Goal: Task Accomplishment & Management: Manage account settings

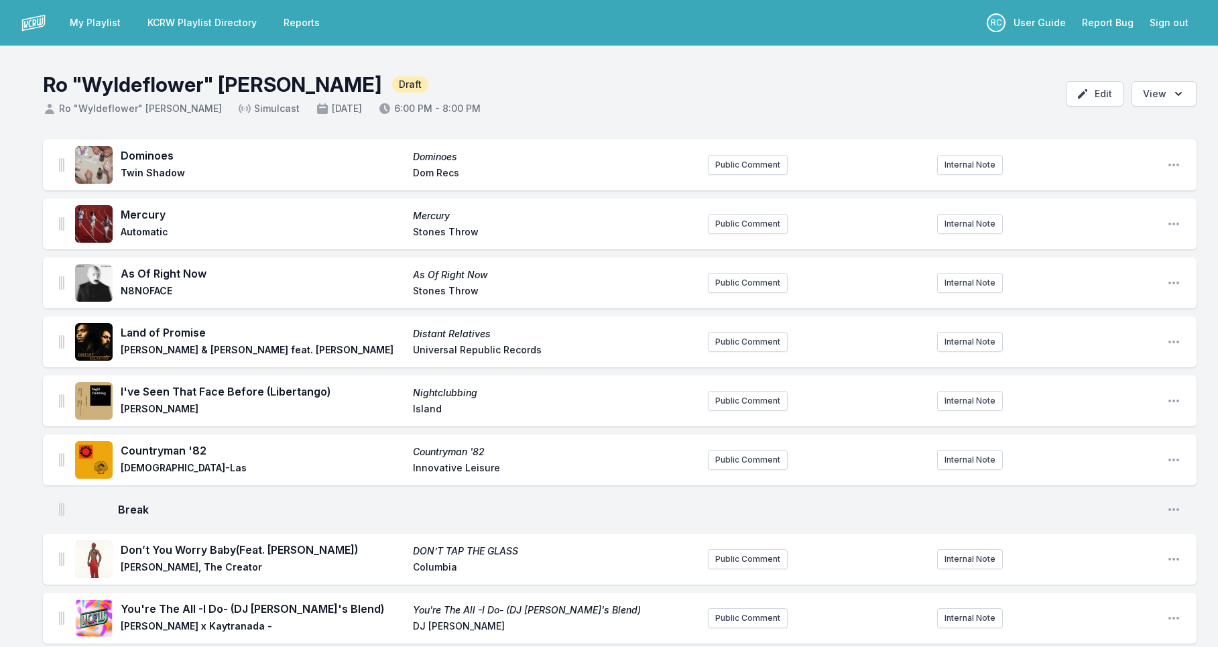
click at [95, 29] on link "My Playlist" at bounding box center [95, 23] width 67 height 24
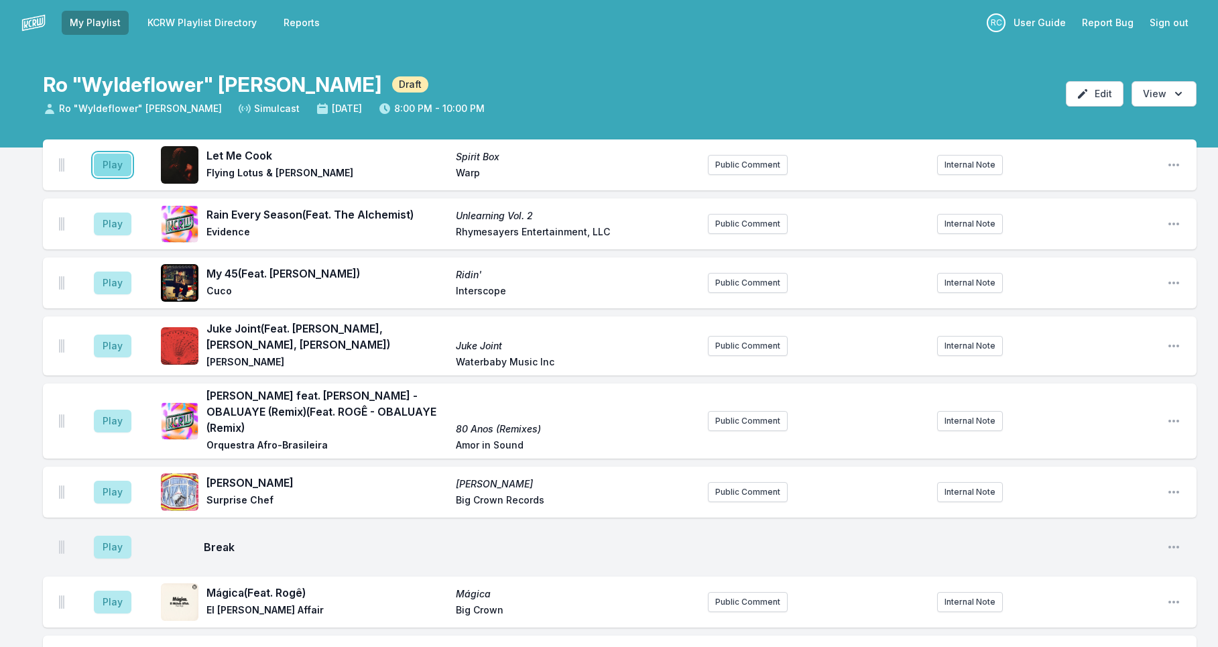
click at [115, 170] on button "Play" at bounding box center [113, 165] width 38 height 23
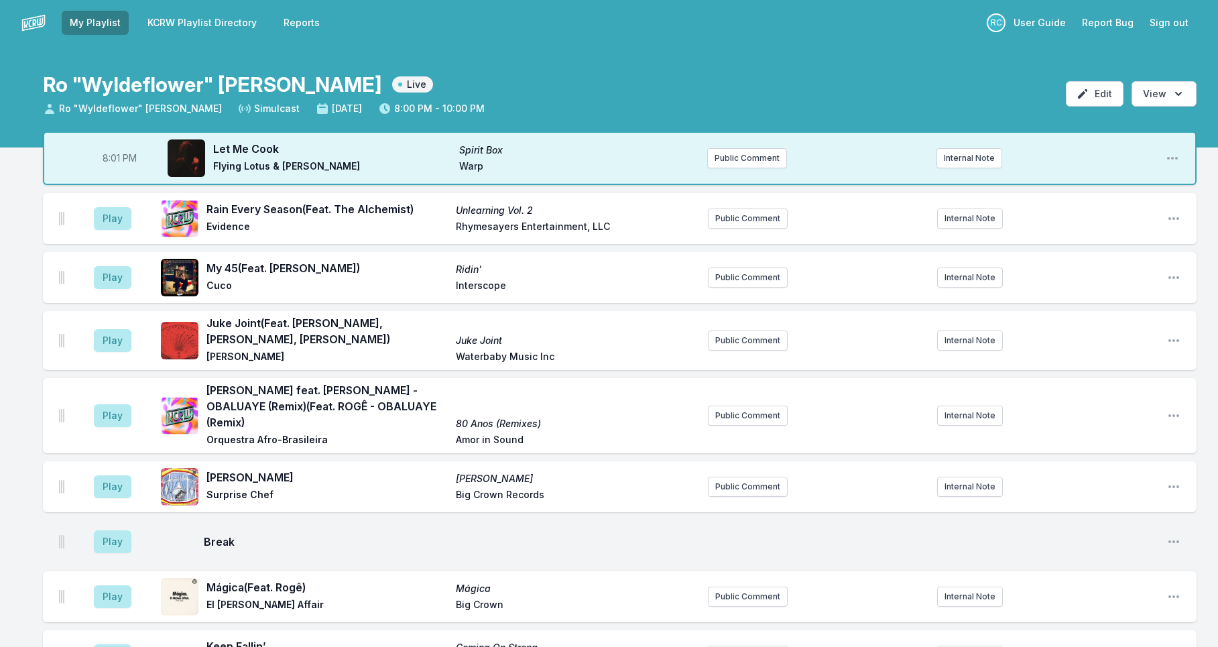
click at [115, 162] on span "8:01 PM" at bounding box center [120, 158] width 34 height 13
click at [109, 161] on input "20:01" at bounding box center [119, 157] width 75 height 25
type input "20:00"
click at [103, 219] on button "Play" at bounding box center [113, 218] width 38 height 23
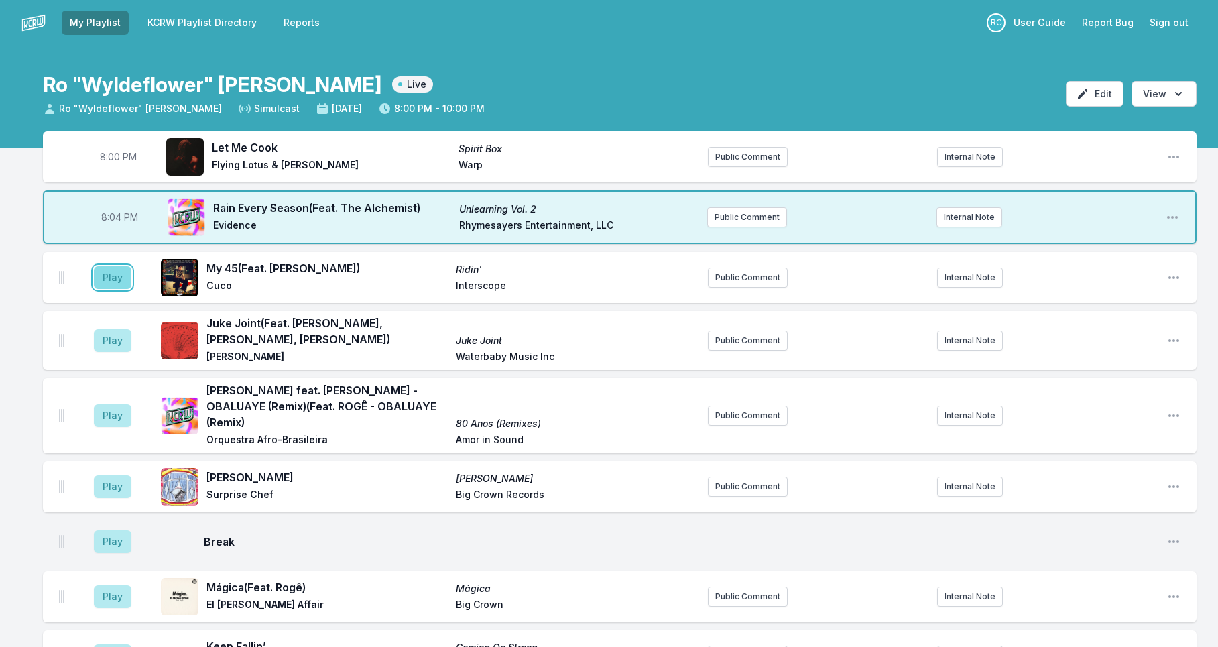
click at [109, 283] on button "Play" at bounding box center [113, 277] width 38 height 23
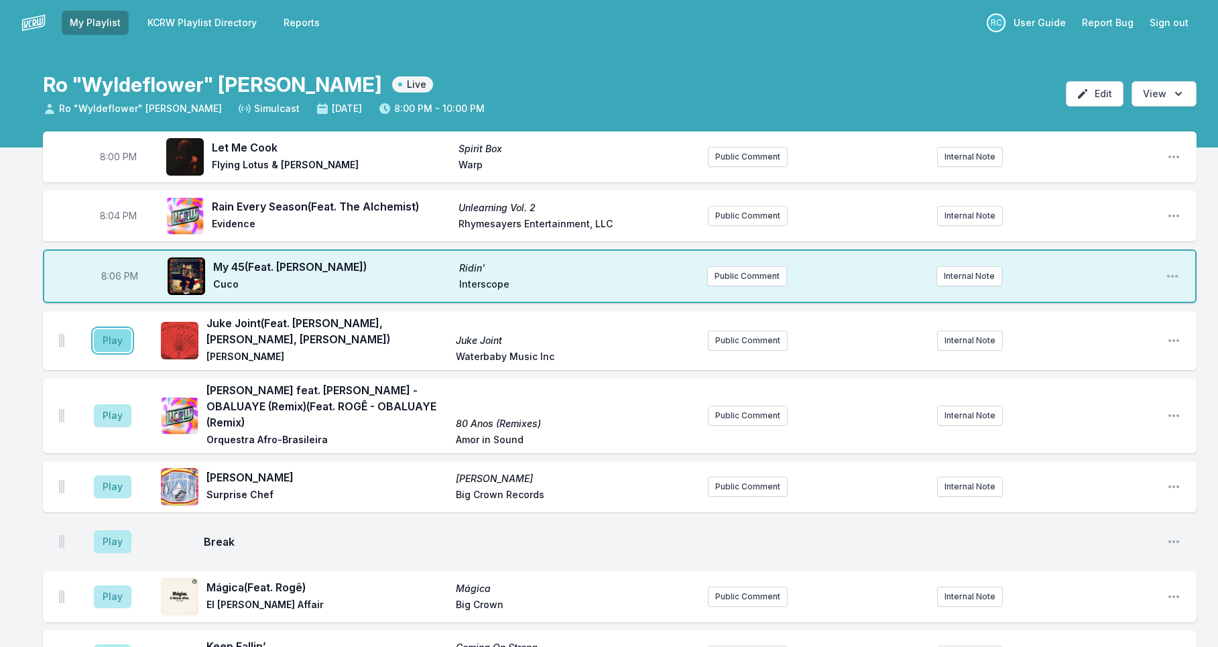
click at [123, 347] on button "Play" at bounding box center [113, 340] width 38 height 23
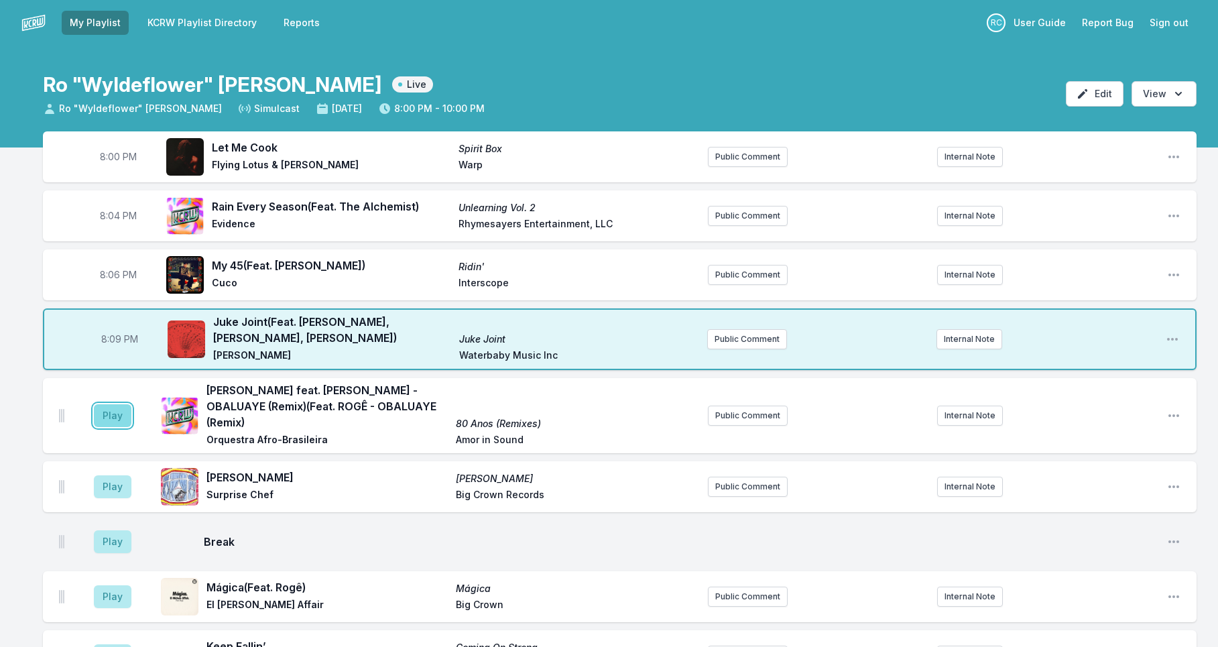
click at [109, 408] on button "Play" at bounding box center [113, 415] width 38 height 23
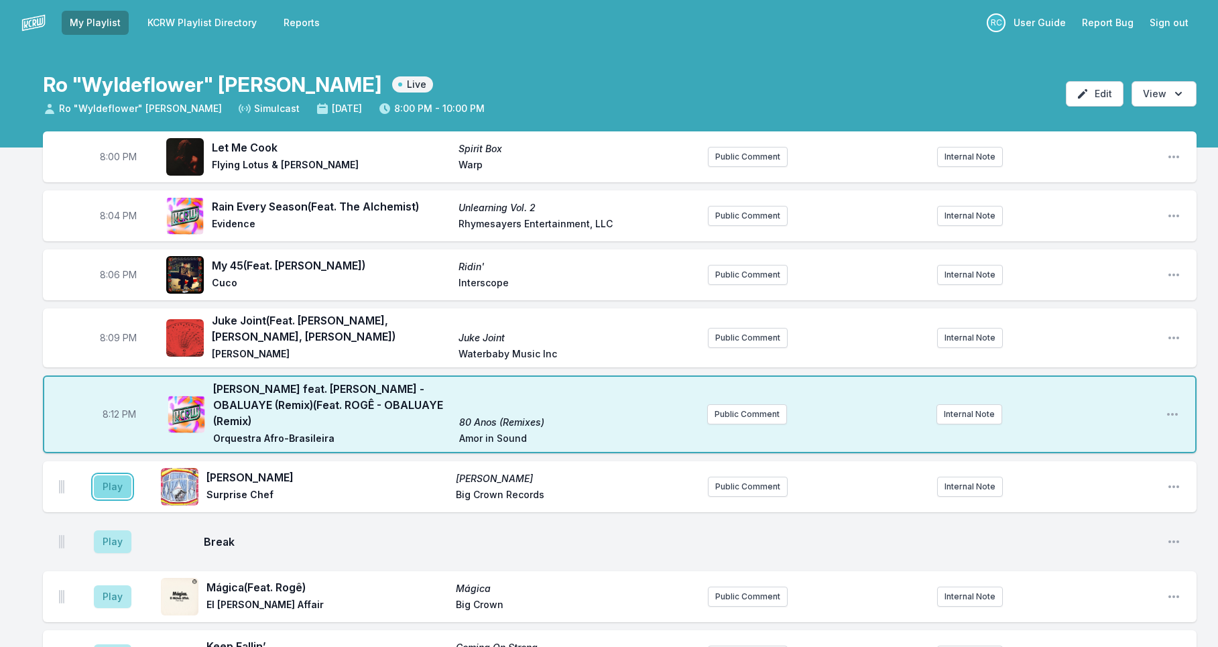
click at [121, 475] on button "Play" at bounding box center [113, 486] width 38 height 23
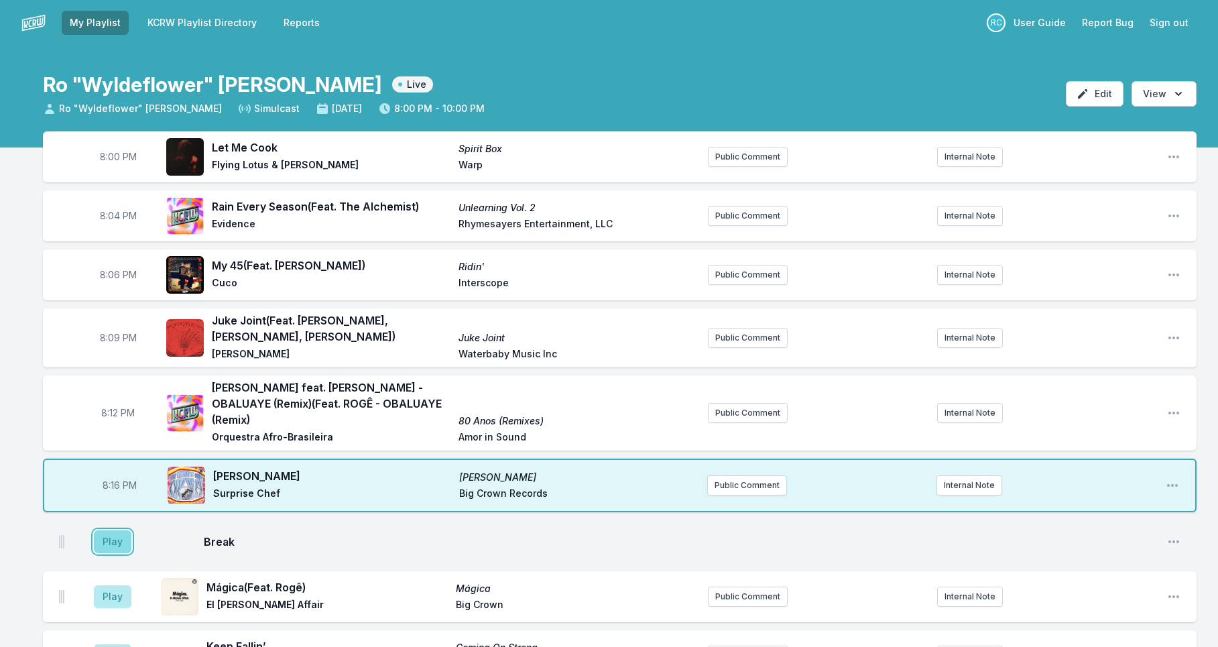
click at [124, 535] on button "Play" at bounding box center [113, 541] width 38 height 23
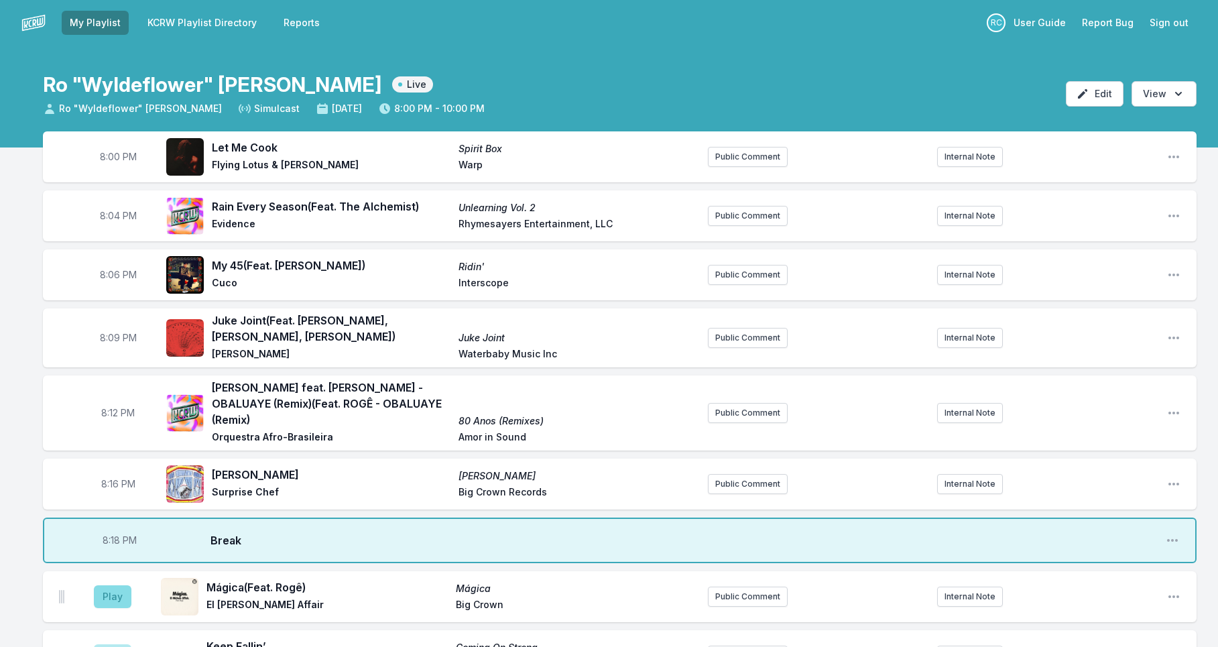
scroll to position [21, 0]
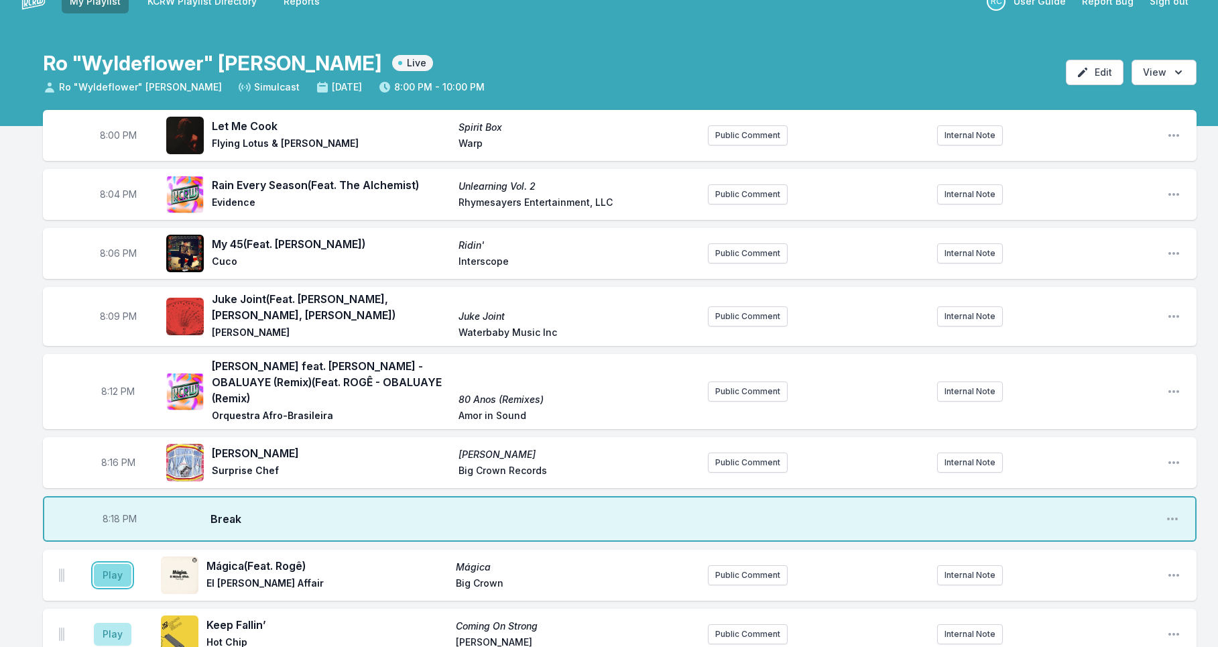
click at [117, 564] on button "Play" at bounding box center [113, 575] width 38 height 23
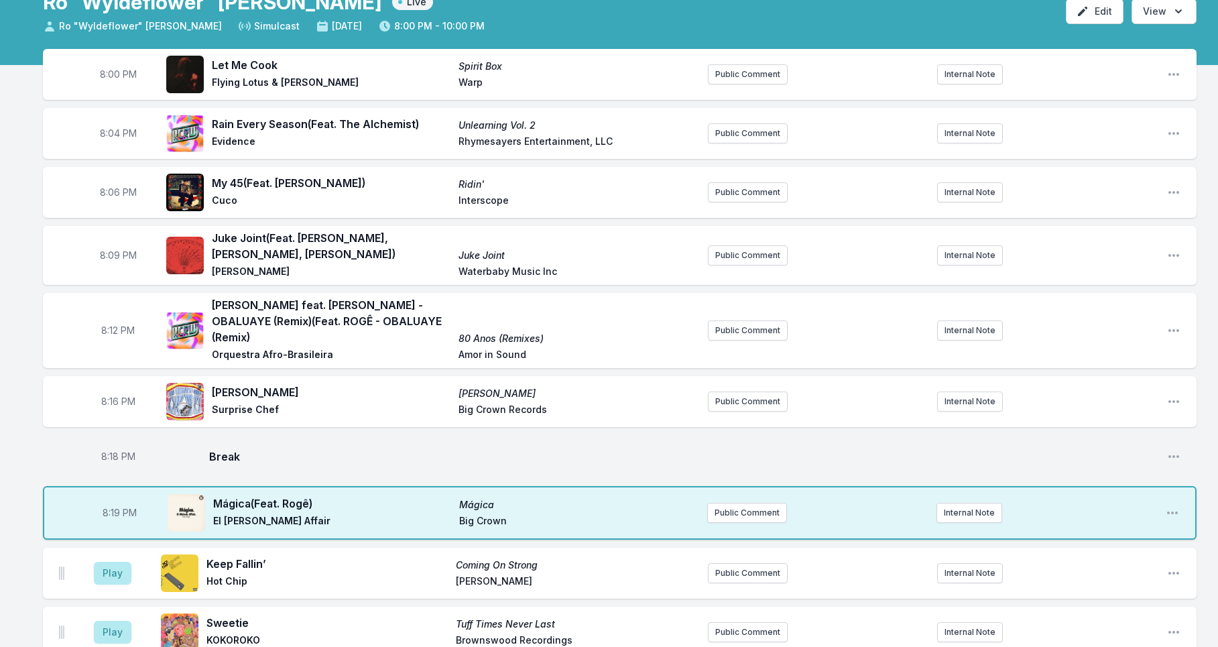
scroll to position [84, 0]
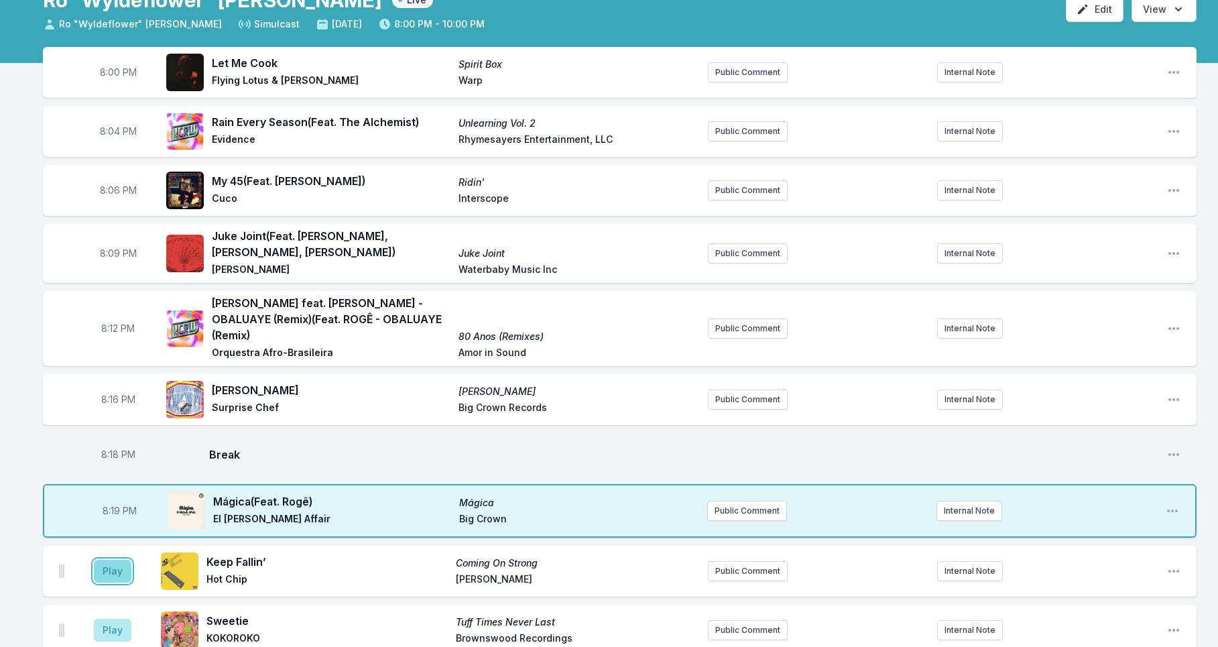
click at [112, 561] on button "Play" at bounding box center [113, 571] width 38 height 23
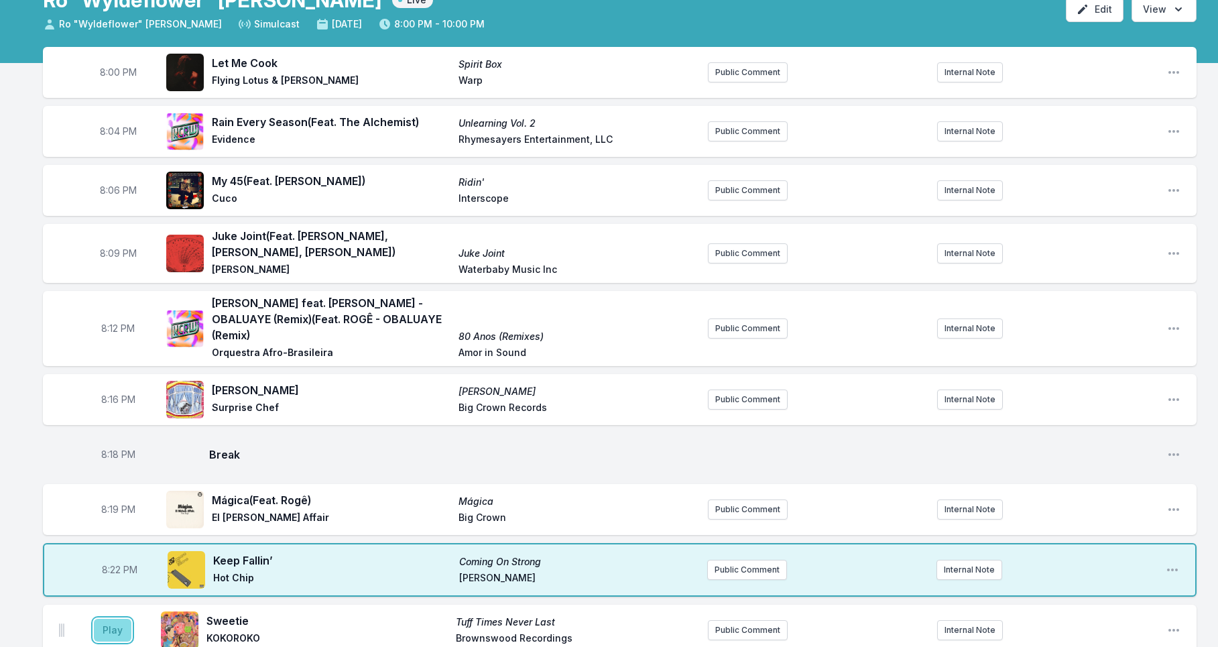
click at [123, 619] on button "Play" at bounding box center [113, 630] width 38 height 23
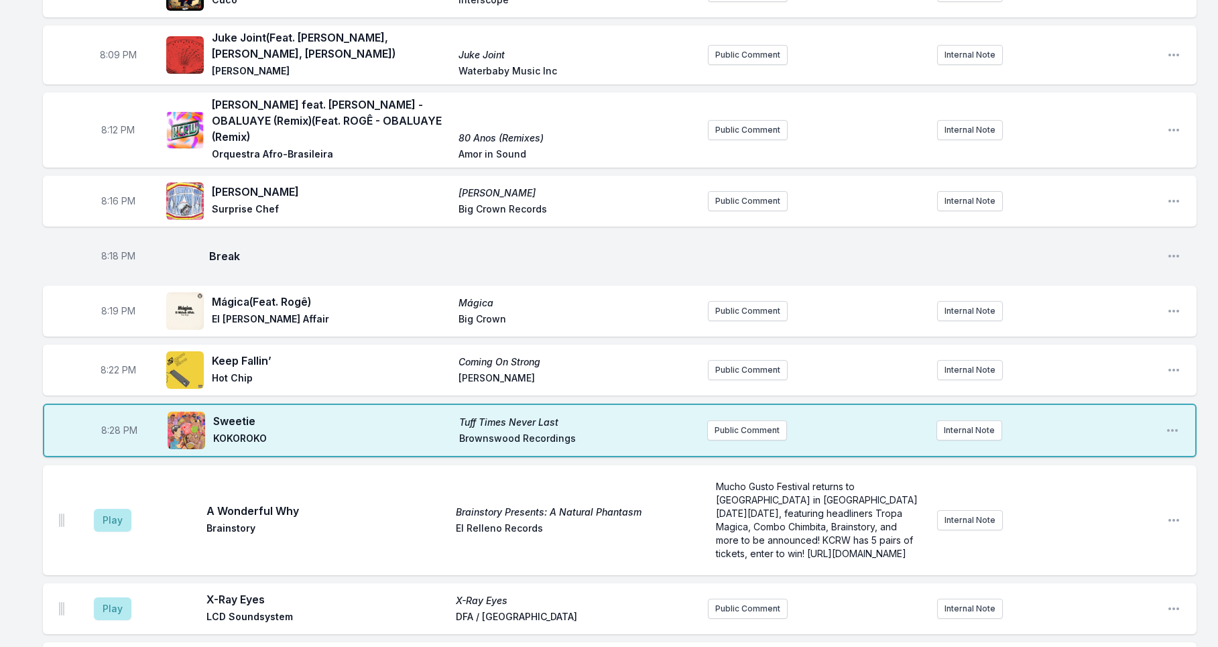
scroll to position [294, 0]
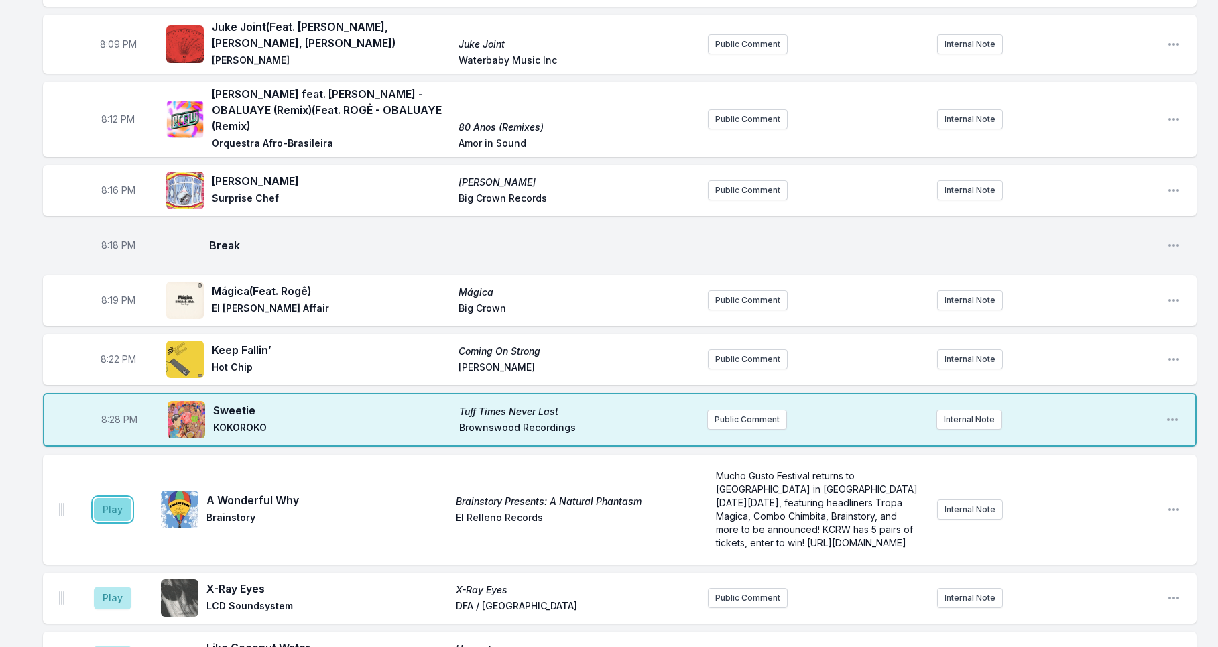
drag, startPoint x: 127, startPoint y: 507, endPoint x: 118, endPoint y: 517, distance: 13.3
click at [127, 508] on button "Play" at bounding box center [113, 509] width 38 height 23
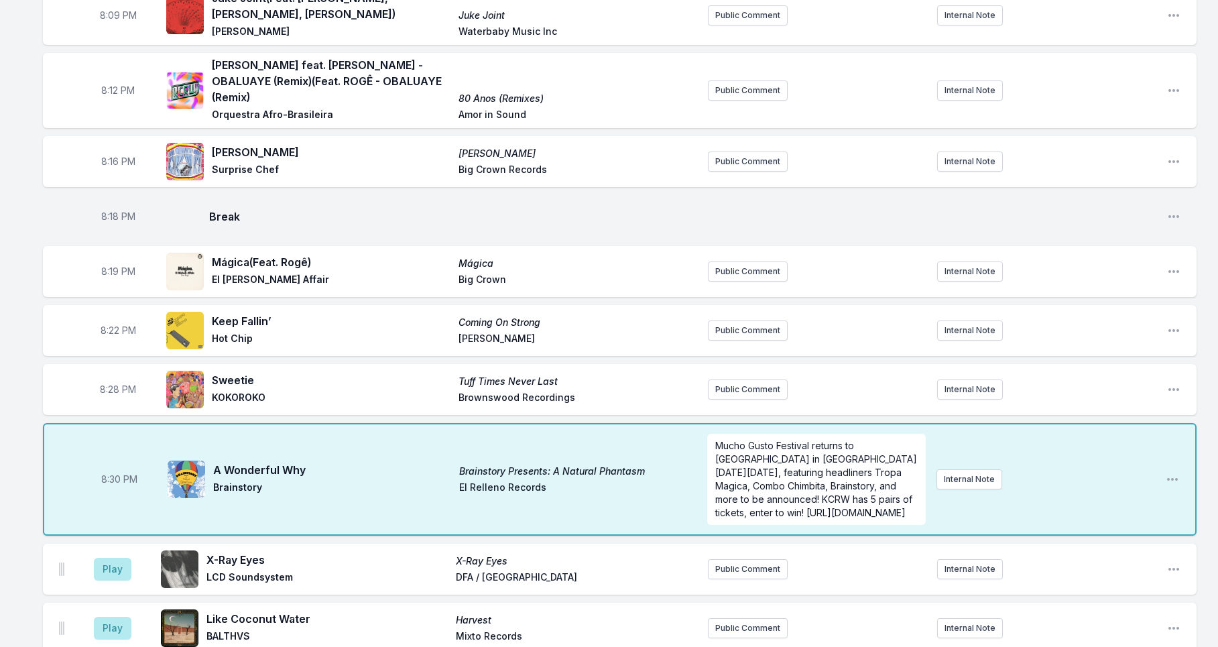
scroll to position [344, 0]
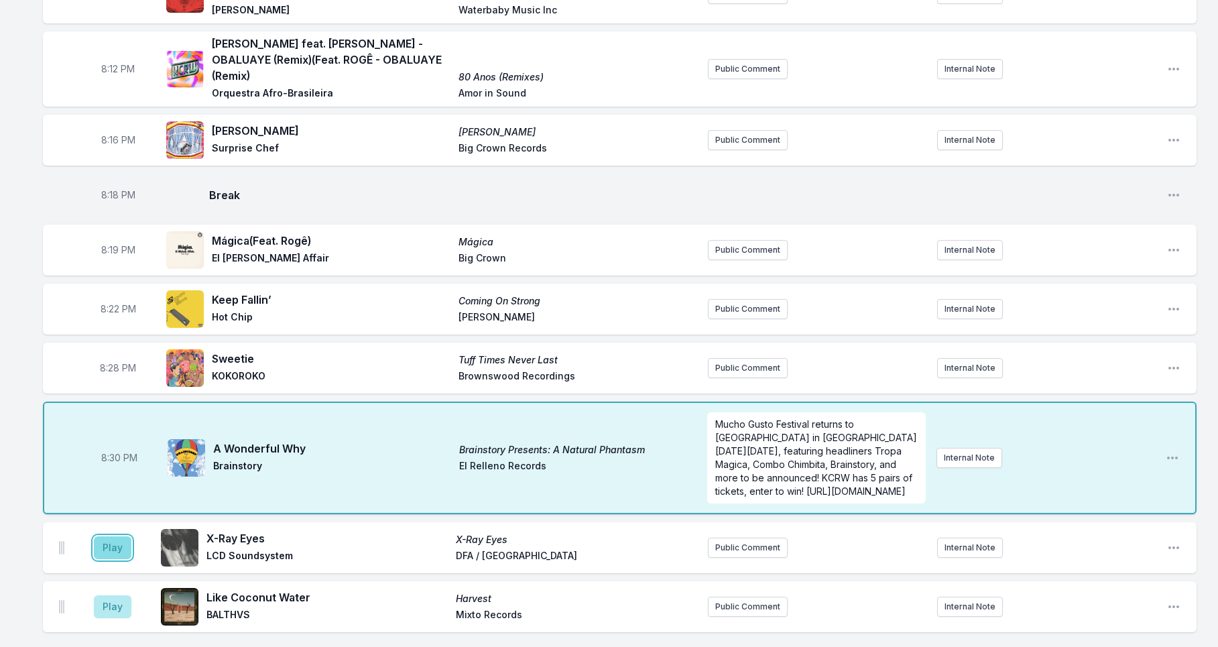
click at [117, 557] on button "Play" at bounding box center [113, 547] width 38 height 23
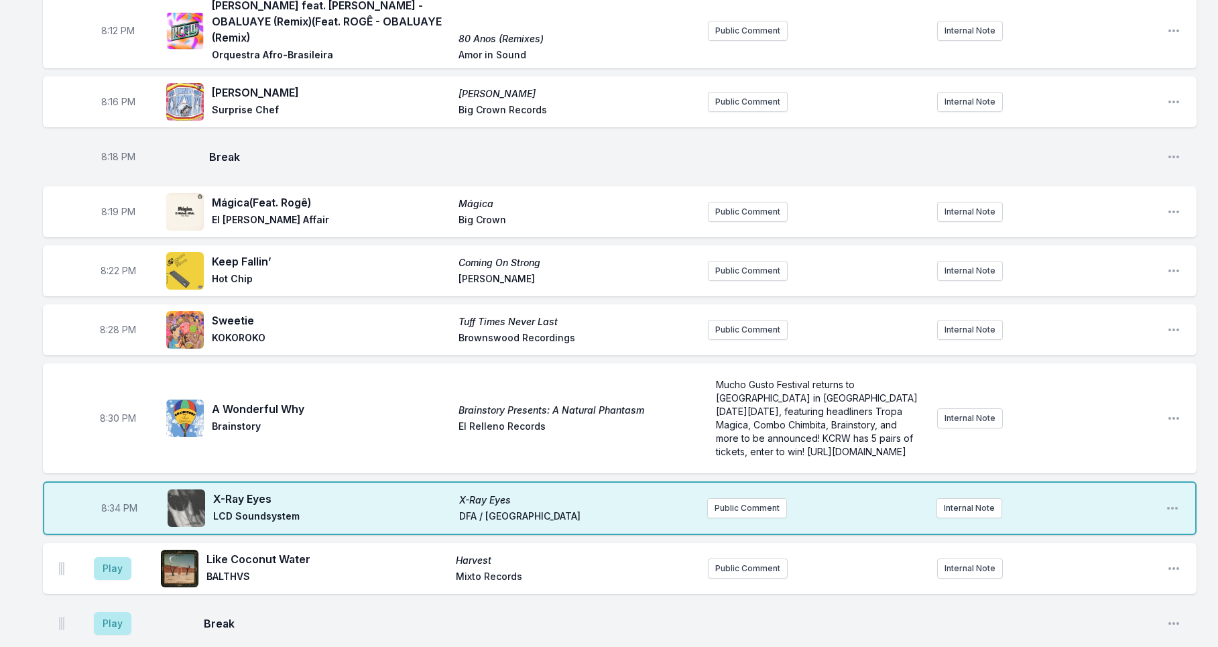
scroll to position [468, 0]
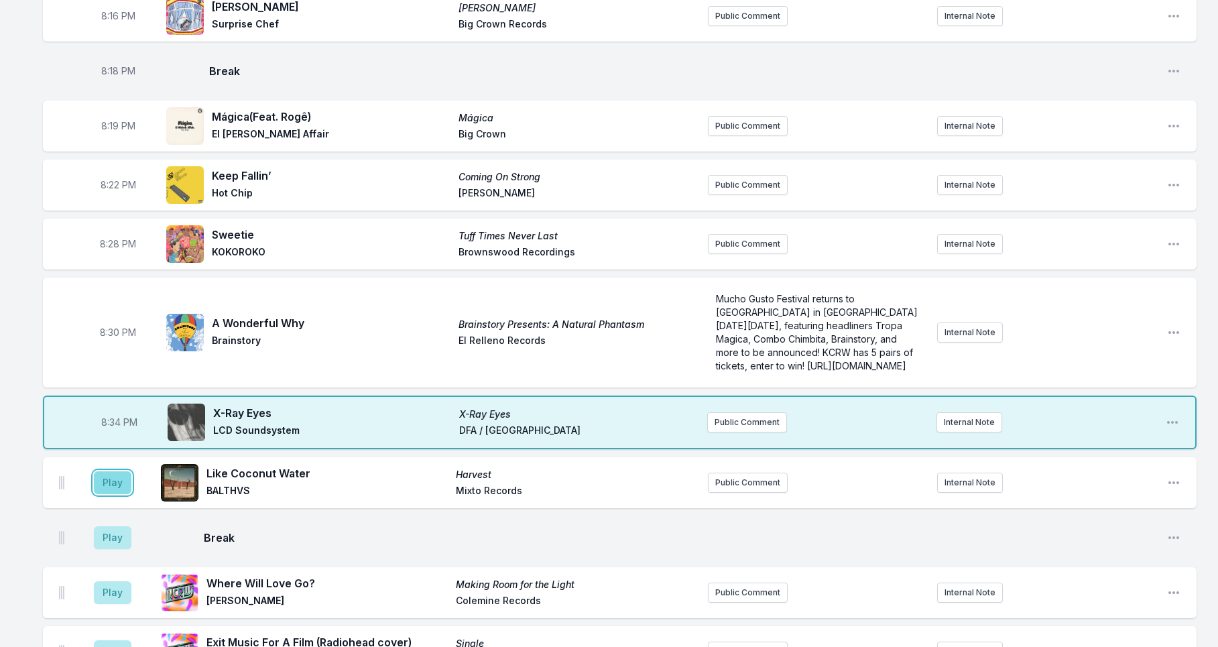
click at [108, 493] on button "Play" at bounding box center [113, 482] width 38 height 23
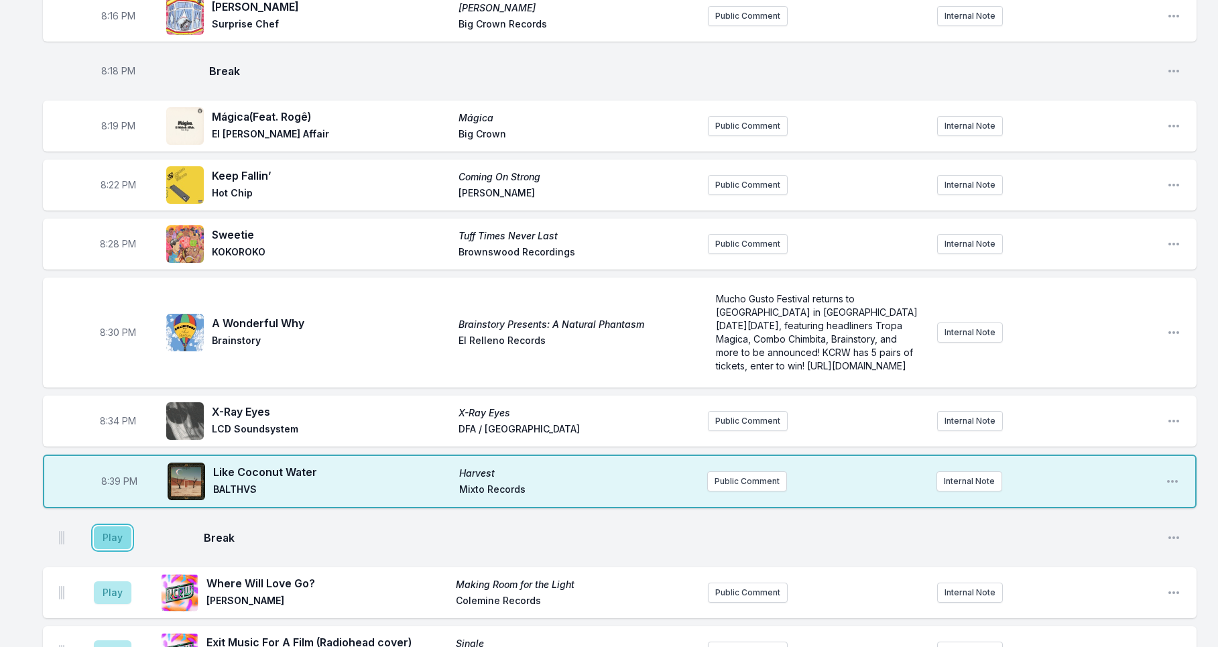
click at [111, 542] on button "Play" at bounding box center [113, 537] width 38 height 23
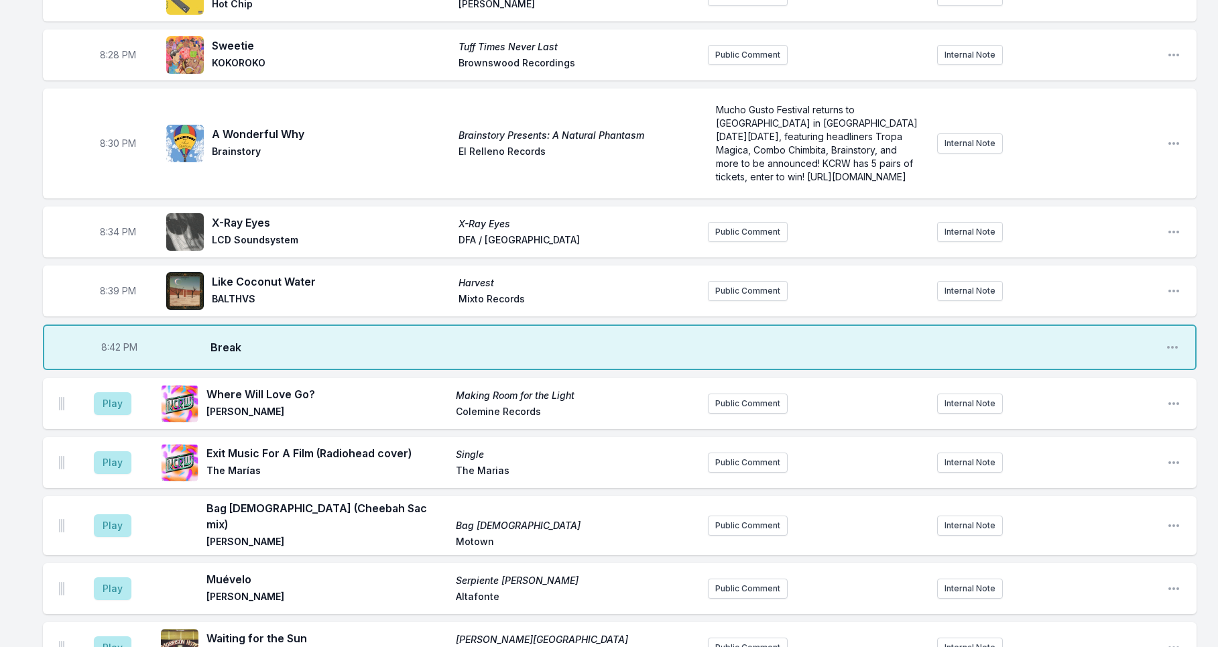
scroll to position [738, 0]
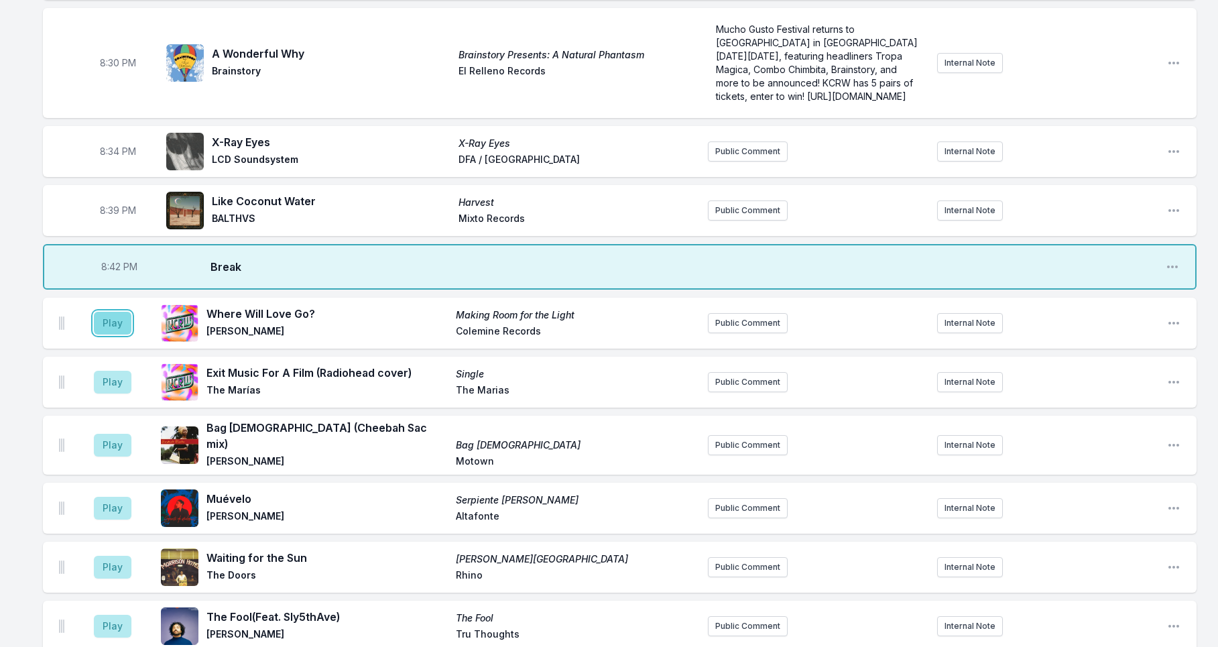
click at [110, 335] on button "Play" at bounding box center [113, 323] width 38 height 23
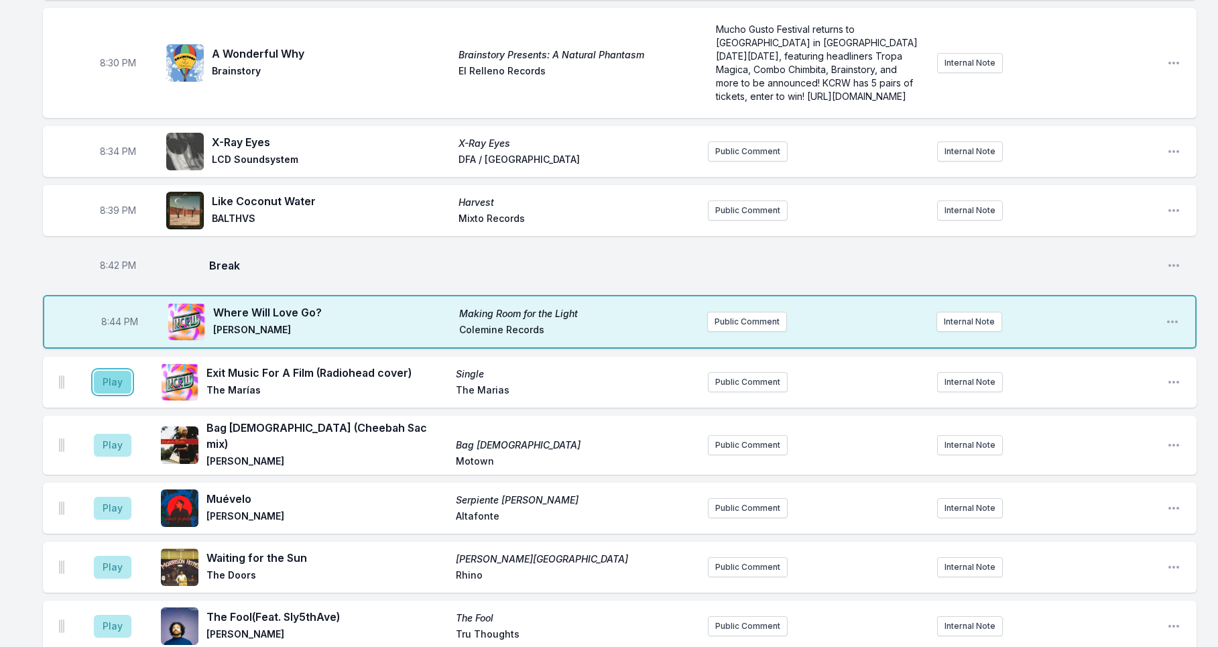
drag, startPoint x: 113, startPoint y: 396, endPoint x: 115, endPoint y: 406, distance: 10.9
click at [113, 394] on button "Play" at bounding box center [113, 382] width 38 height 23
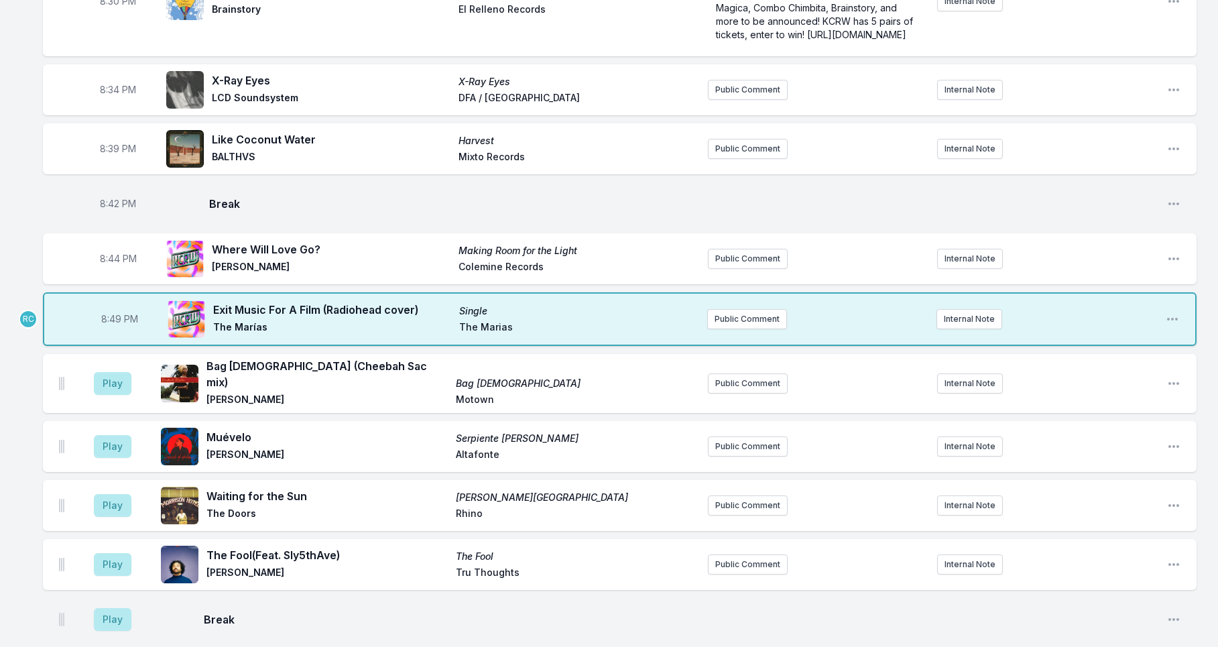
scroll to position [876, 0]
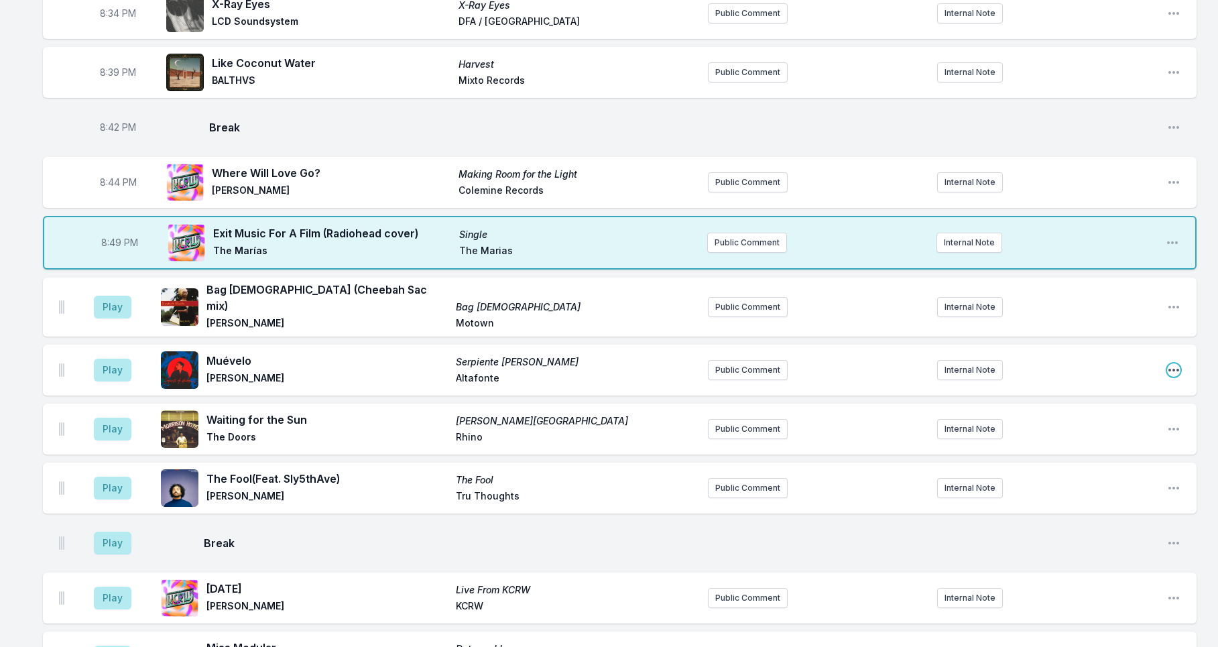
click at [1175, 371] on icon "Open playlist item options" at bounding box center [1174, 370] width 11 height 3
click at [1134, 449] on button "Delete Entry" at bounding box center [1105, 445] width 150 height 24
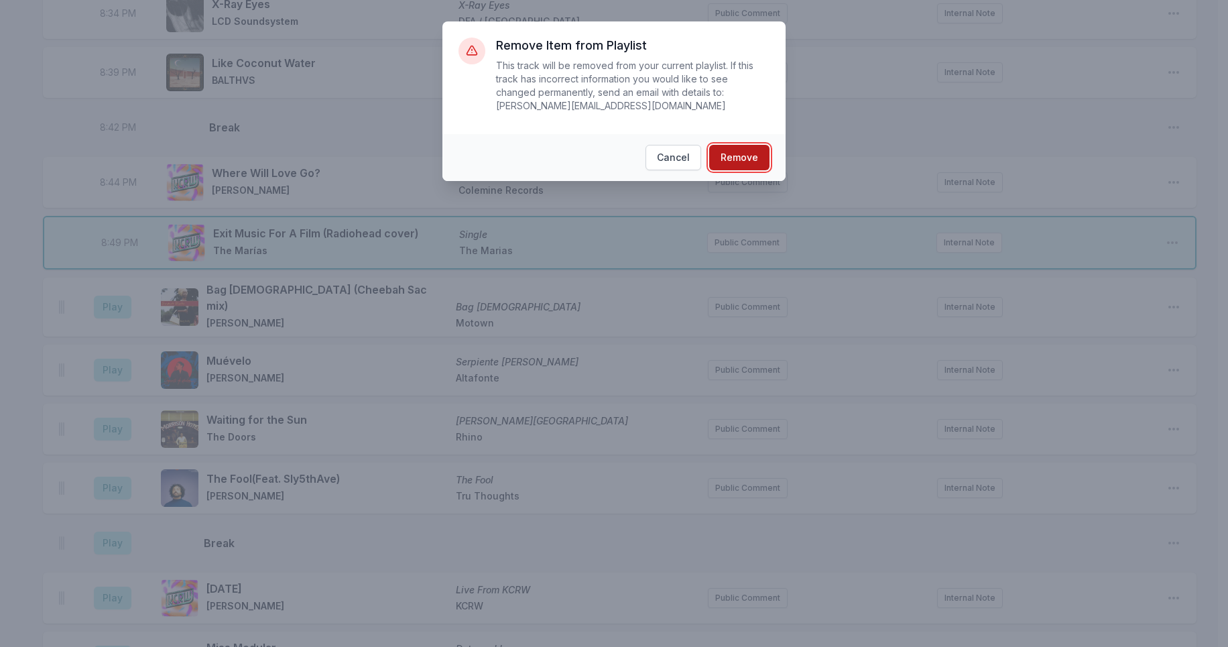
click at [735, 160] on button "Remove" at bounding box center [739, 157] width 60 height 25
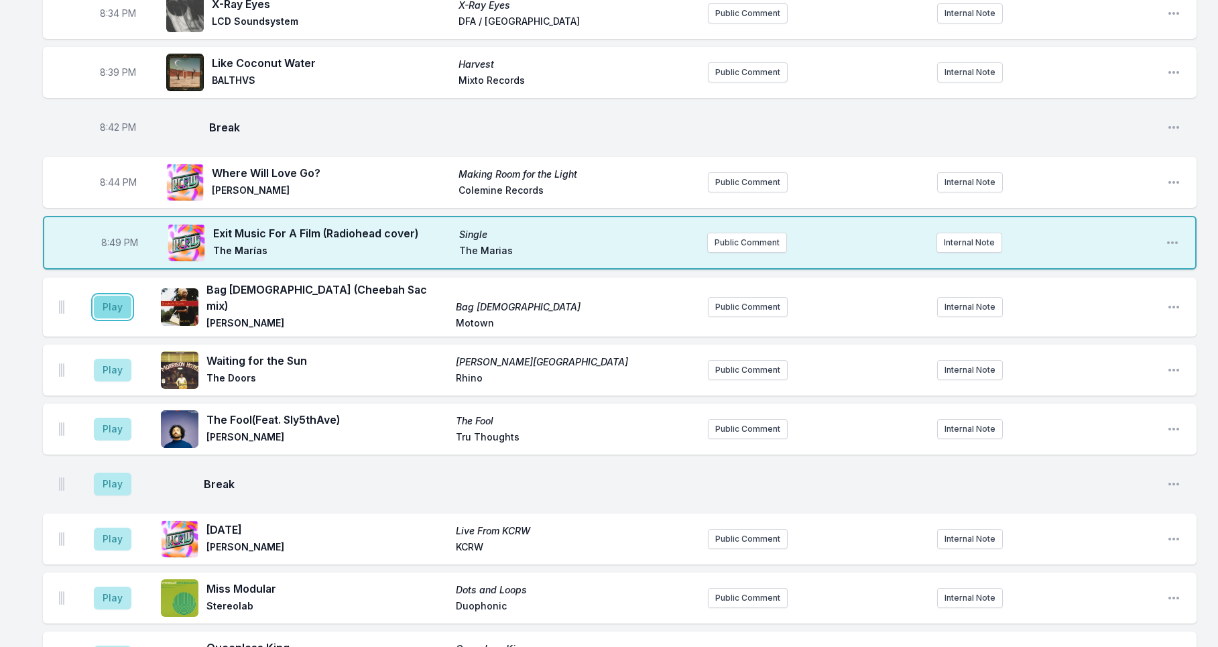
drag, startPoint x: 112, startPoint y: 314, endPoint x: 129, endPoint y: 324, distance: 19.5
click at [111, 314] on button "Play" at bounding box center [113, 307] width 38 height 23
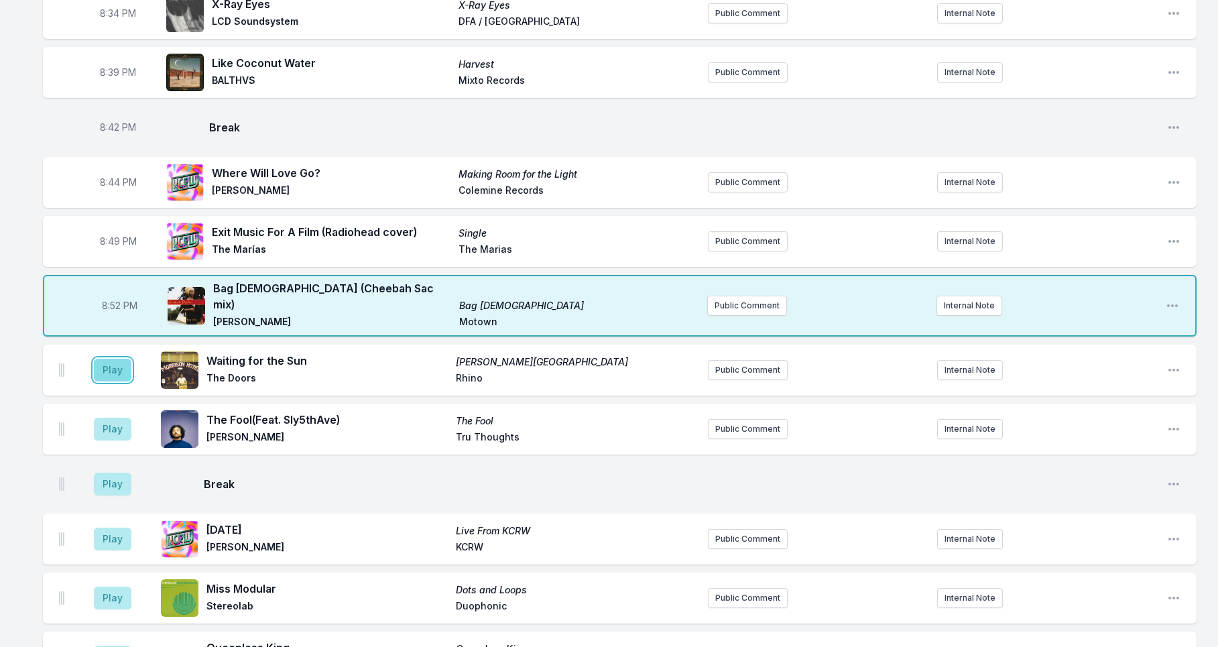
click at [107, 369] on button "Play" at bounding box center [113, 370] width 38 height 23
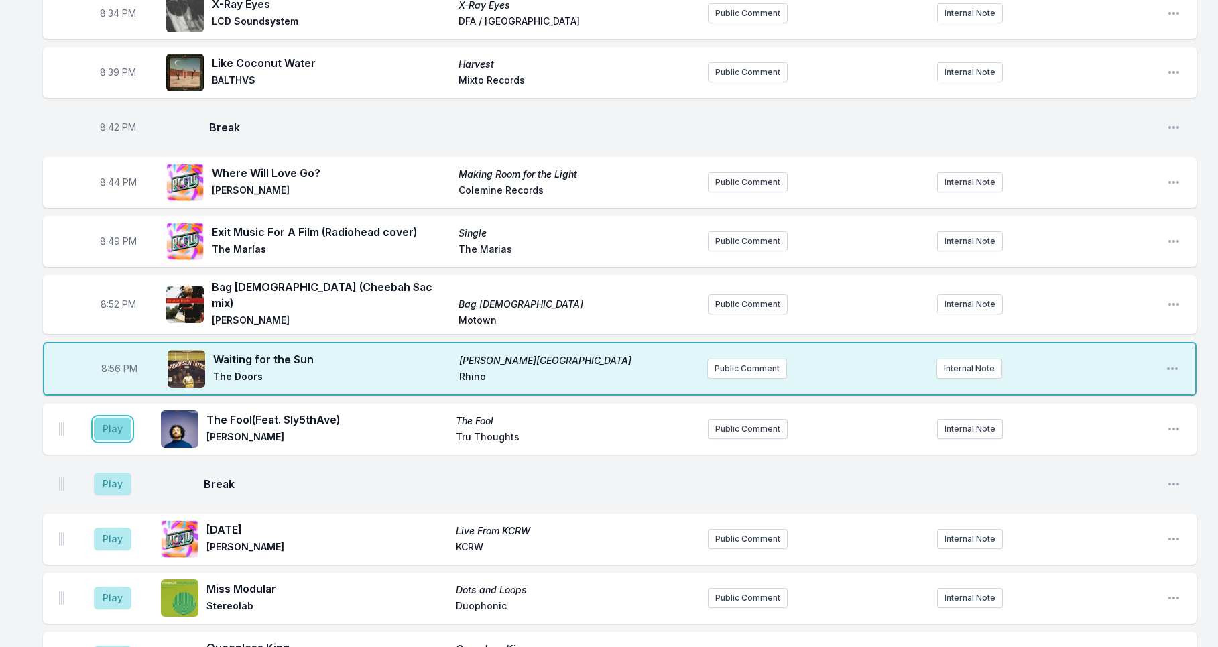
click at [116, 435] on button "Play" at bounding box center [113, 429] width 38 height 23
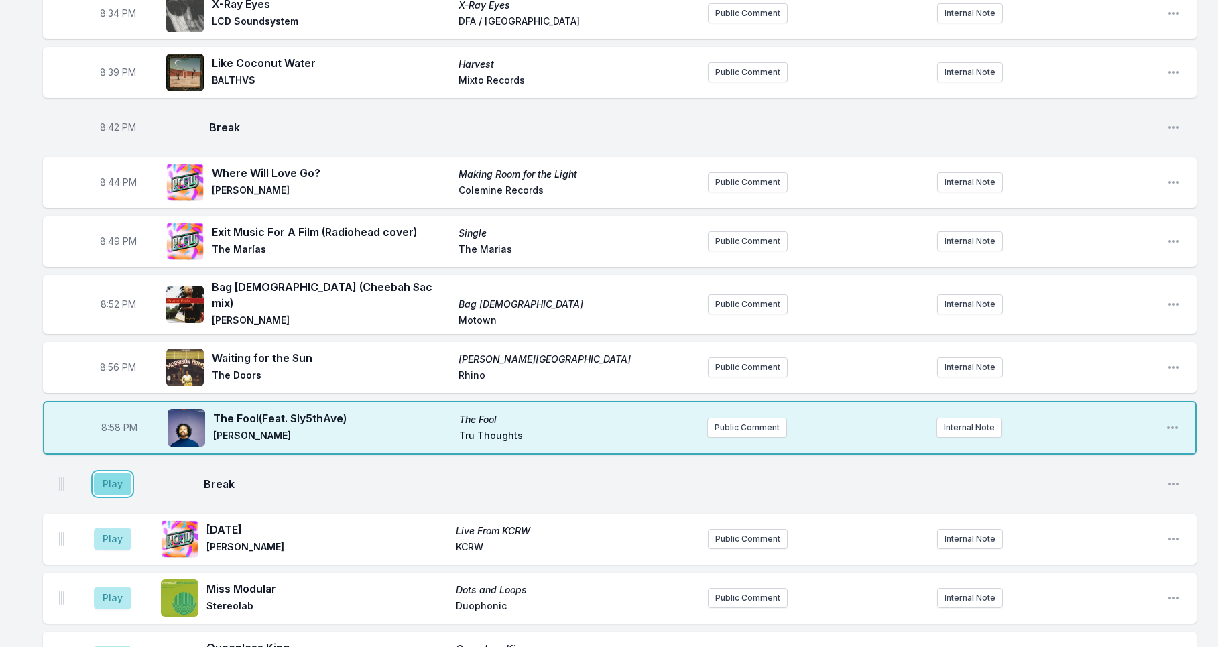
click at [123, 490] on button "Play" at bounding box center [113, 484] width 38 height 23
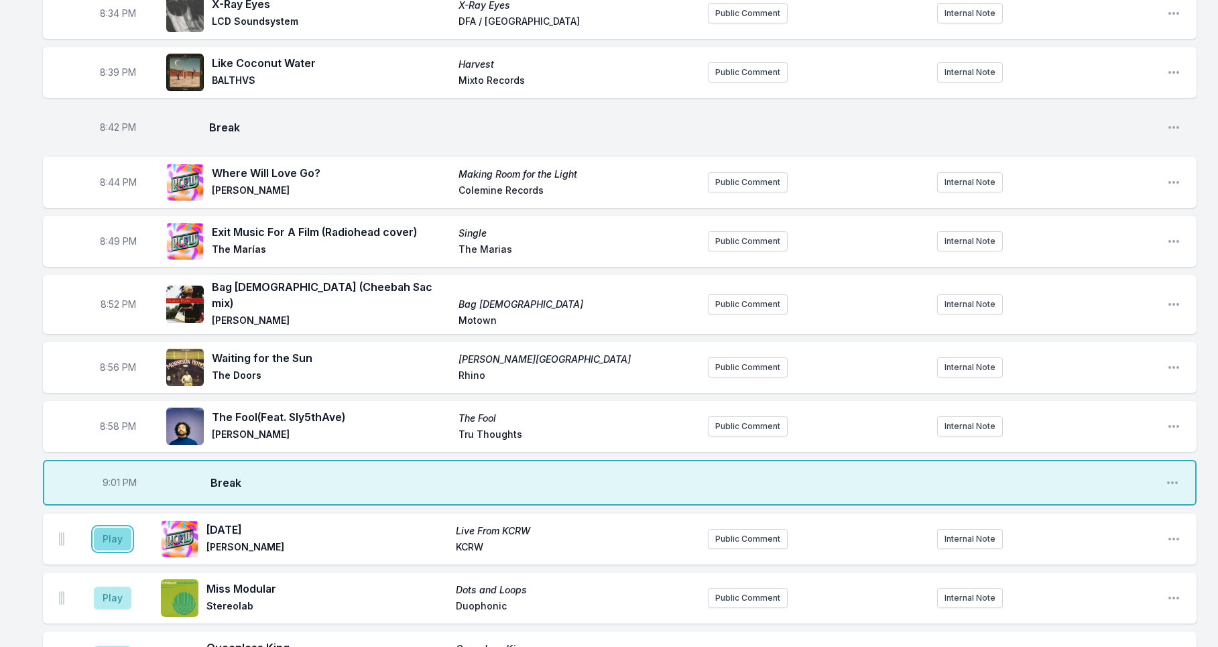
click at [117, 546] on button "Play" at bounding box center [113, 539] width 38 height 23
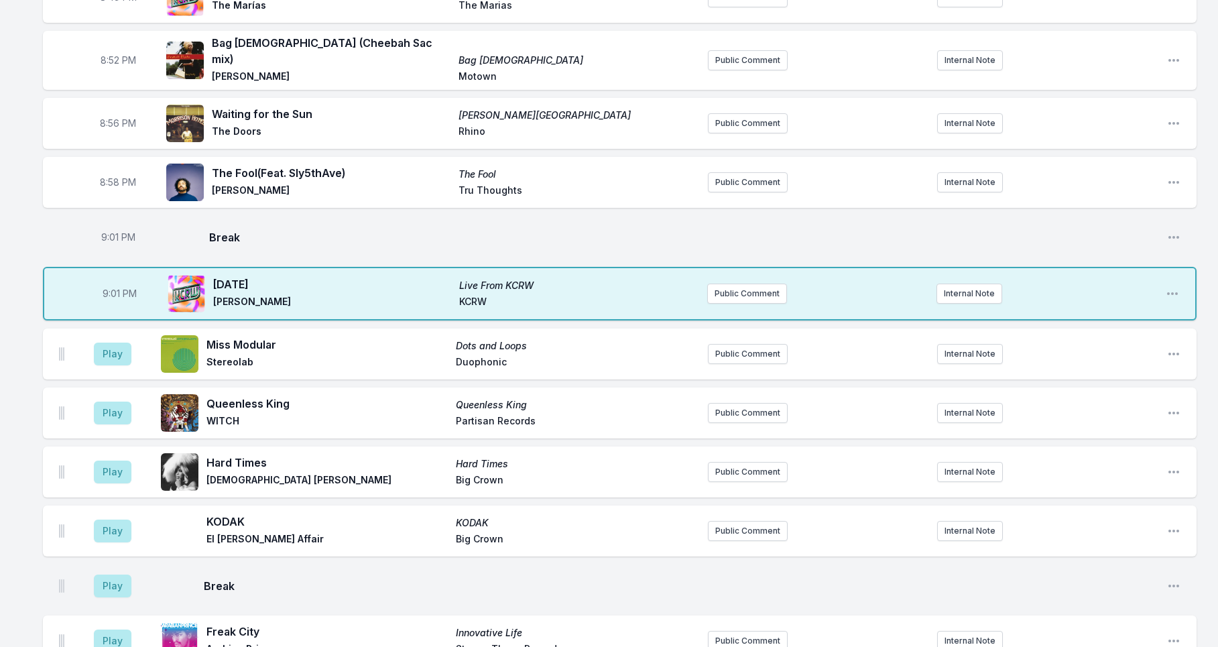
scroll to position [1121, 0]
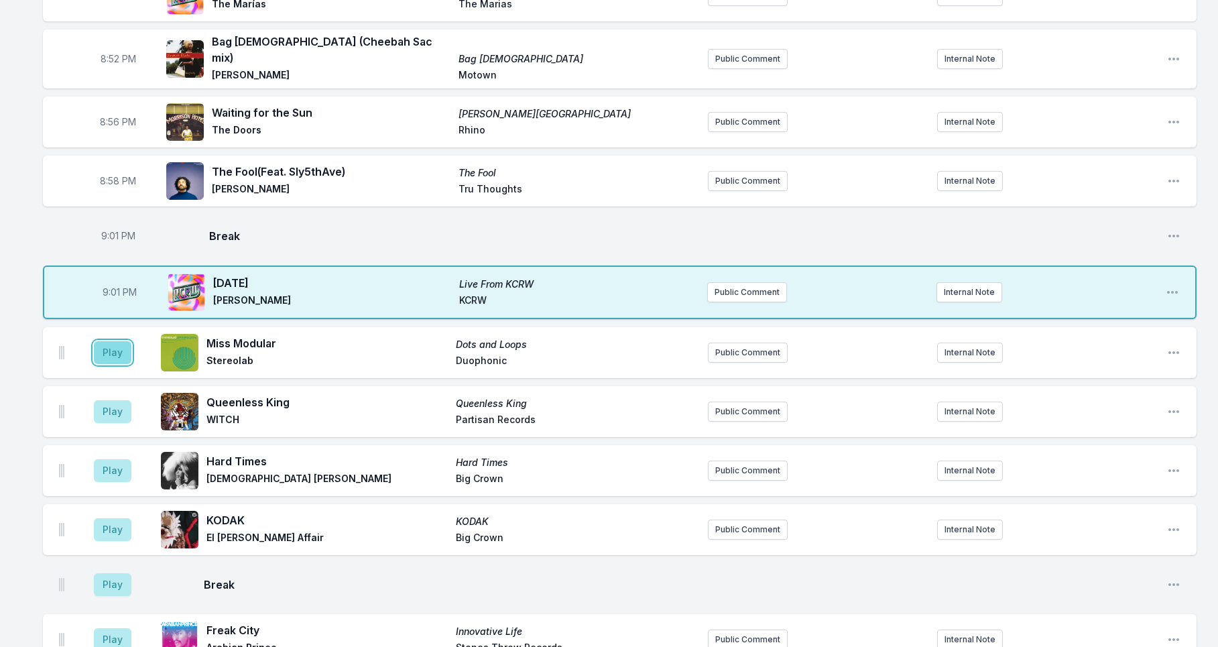
click at [110, 357] on button "Play" at bounding box center [113, 352] width 38 height 23
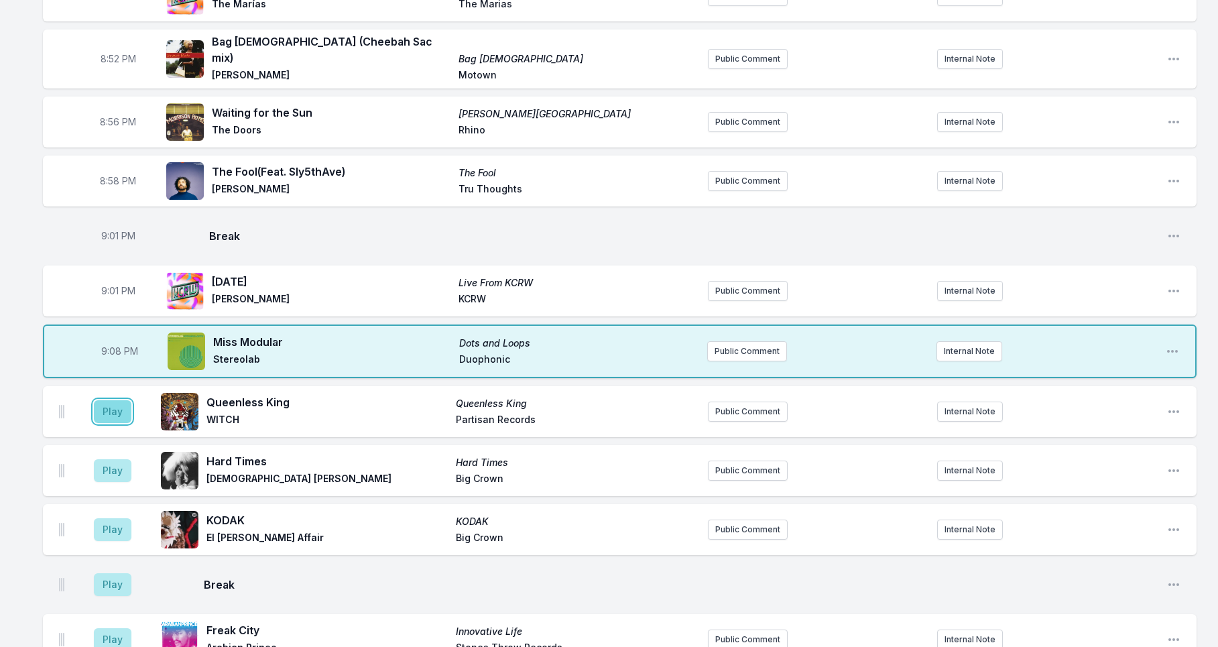
click at [106, 414] on button "Play" at bounding box center [113, 411] width 38 height 23
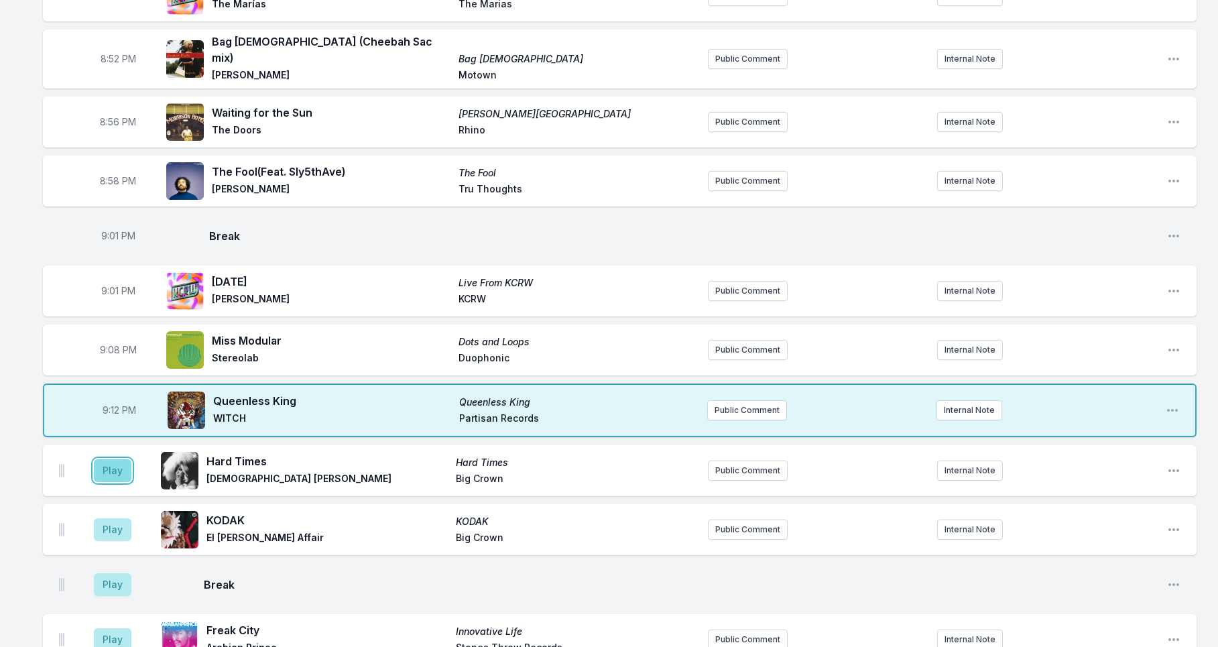
click at [109, 473] on button "Play" at bounding box center [113, 470] width 38 height 23
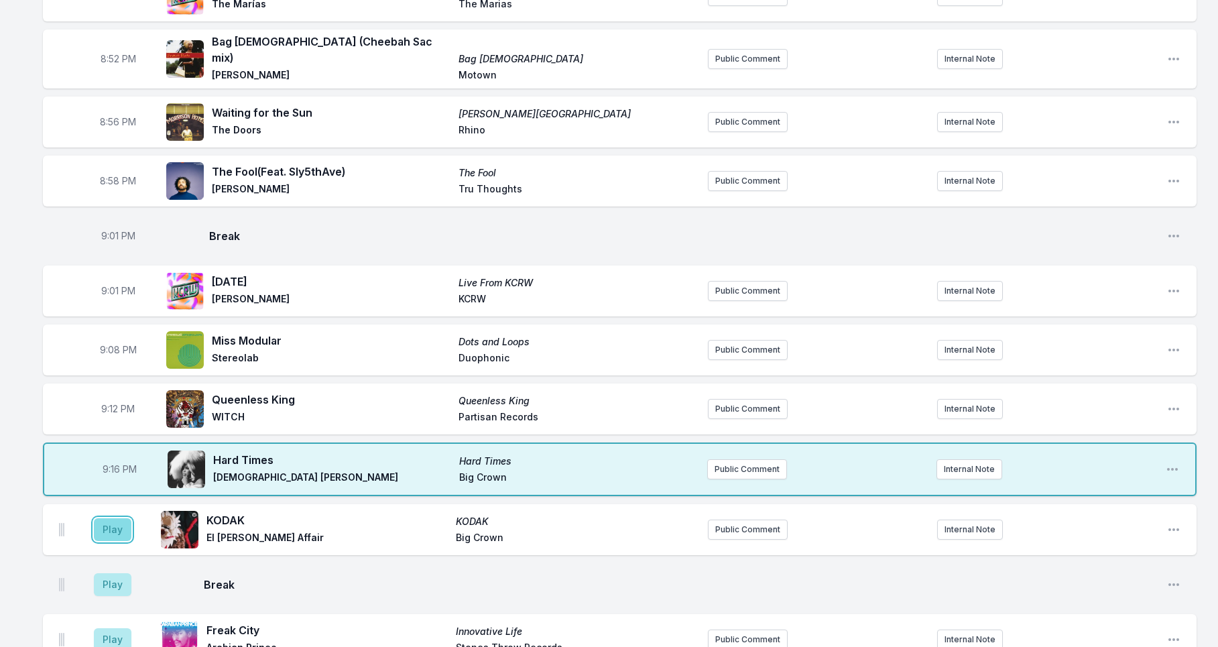
click at [105, 534] on button "Play" at bounding box center [113, 529] width 38 height 23
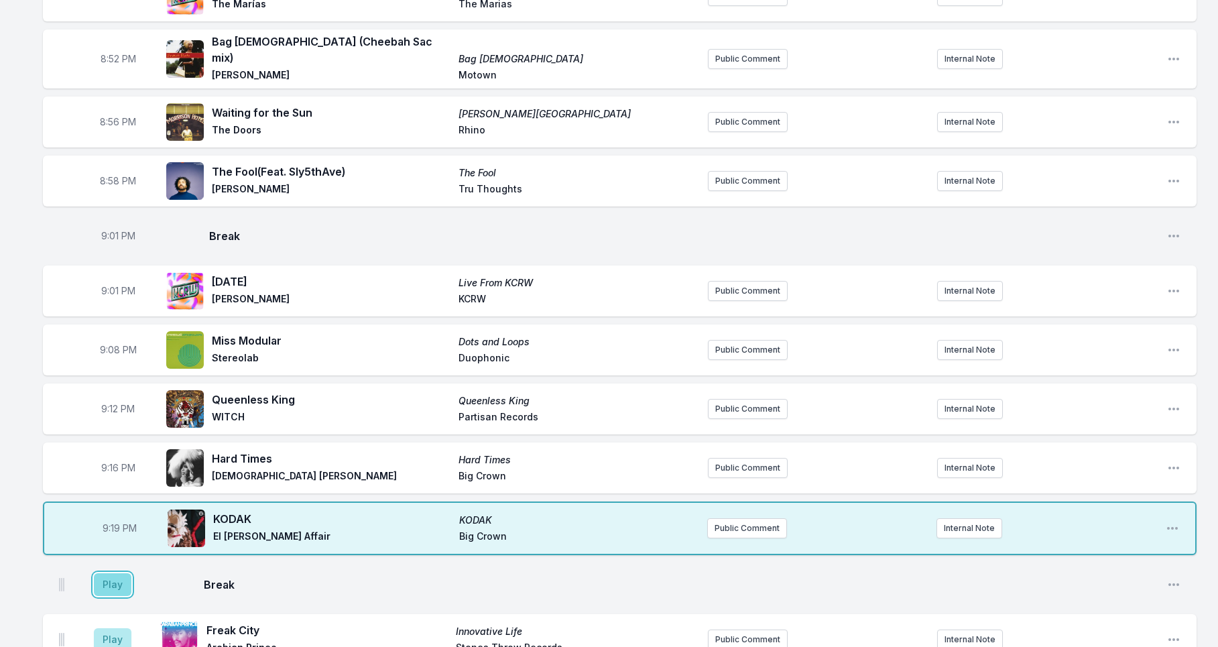
click at [115, 583] on button "Play" at bounding box center [113, 584] width 38 height 23
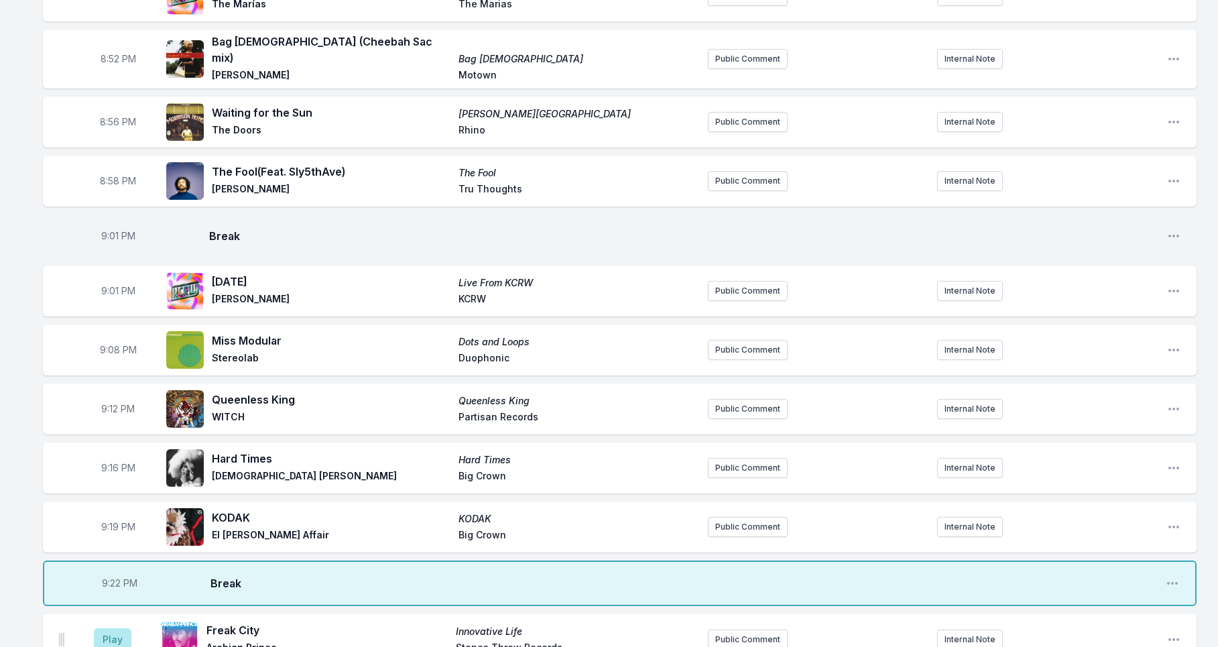
scroll to position [1252, 0]
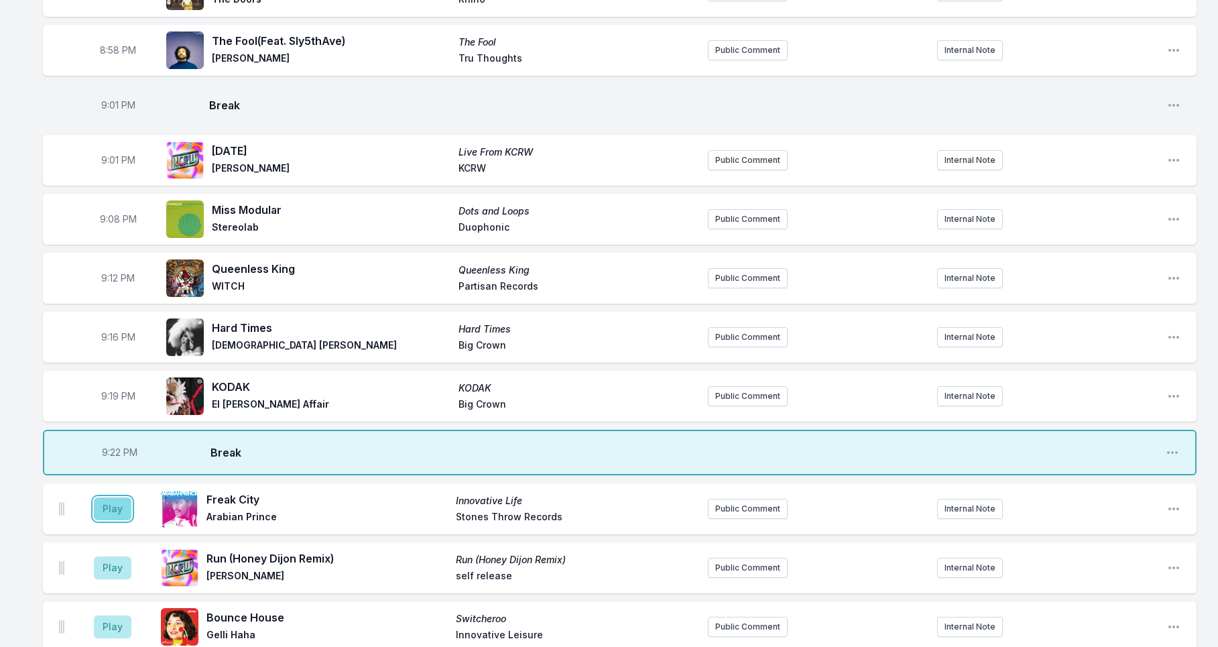
click at [117, 514] on button "Play" at bounding box center [113, 508] width 38 height 23
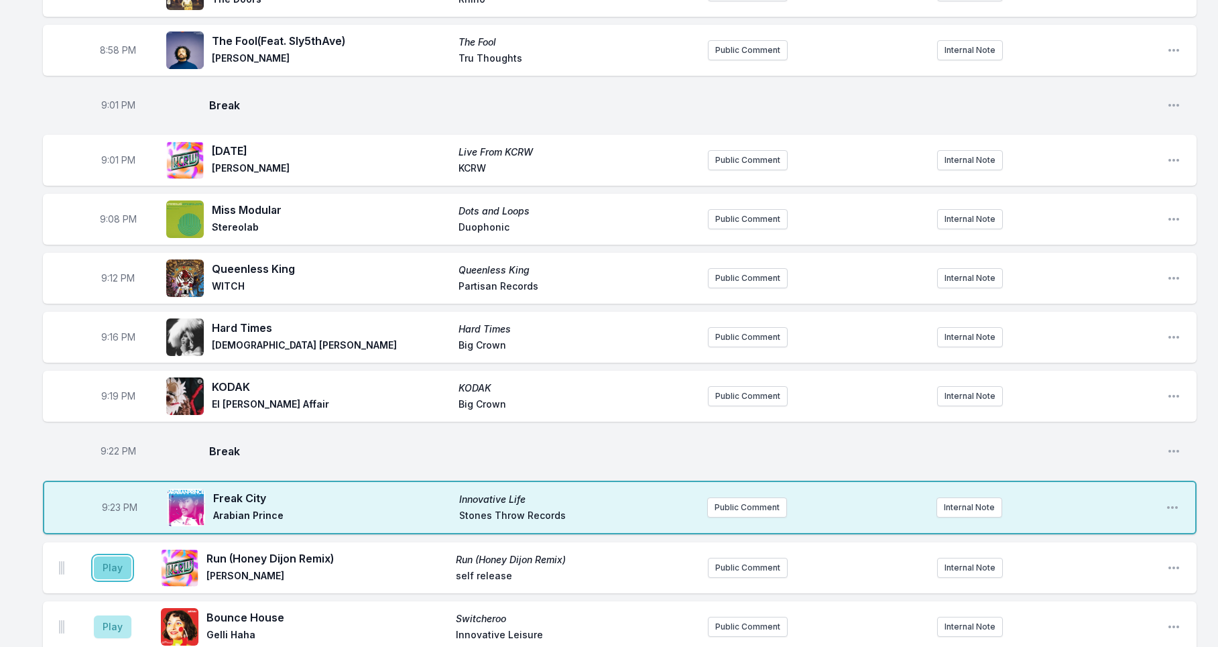
click at [121, 569] on button "Play" at bounding box center [113, 567] width 38 height 23
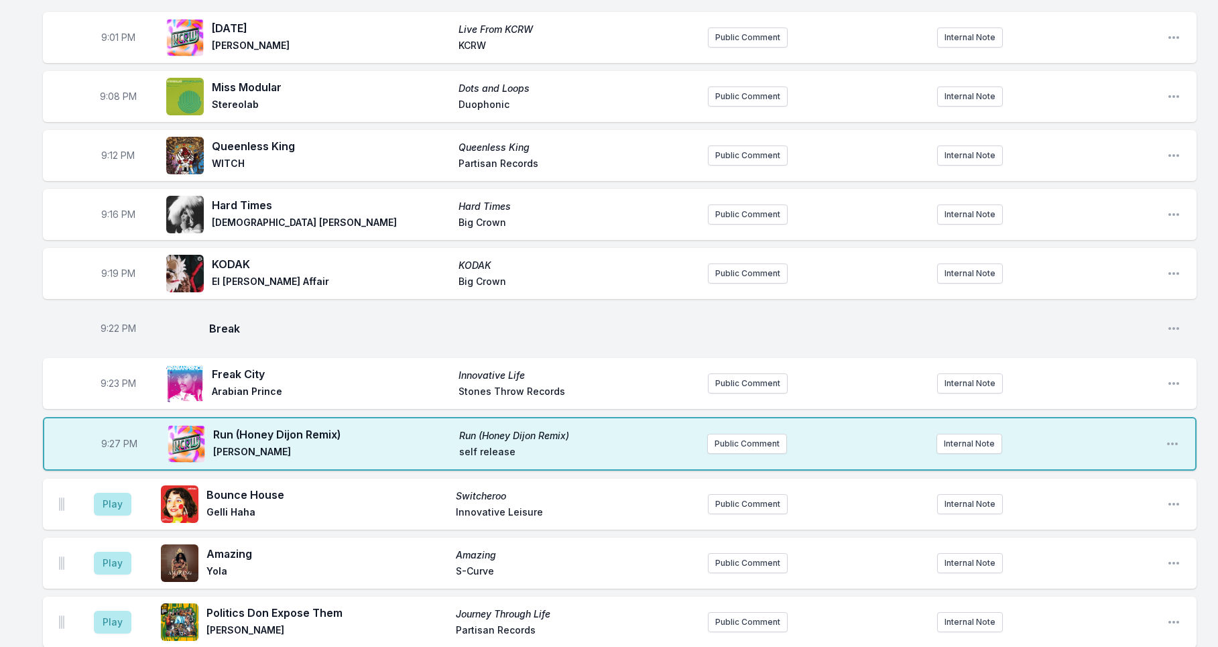
scroll to position [1381, 0]
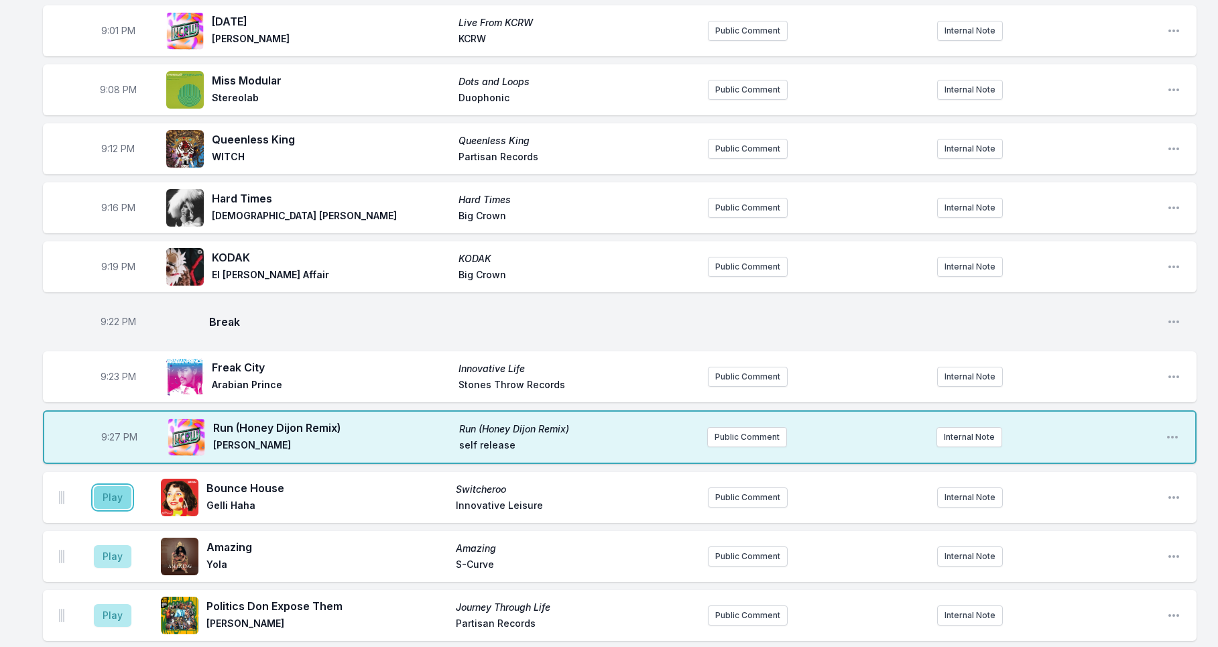
click at [99, 495] on button "Play" at bounding box center [113, 497] width 38 height 23
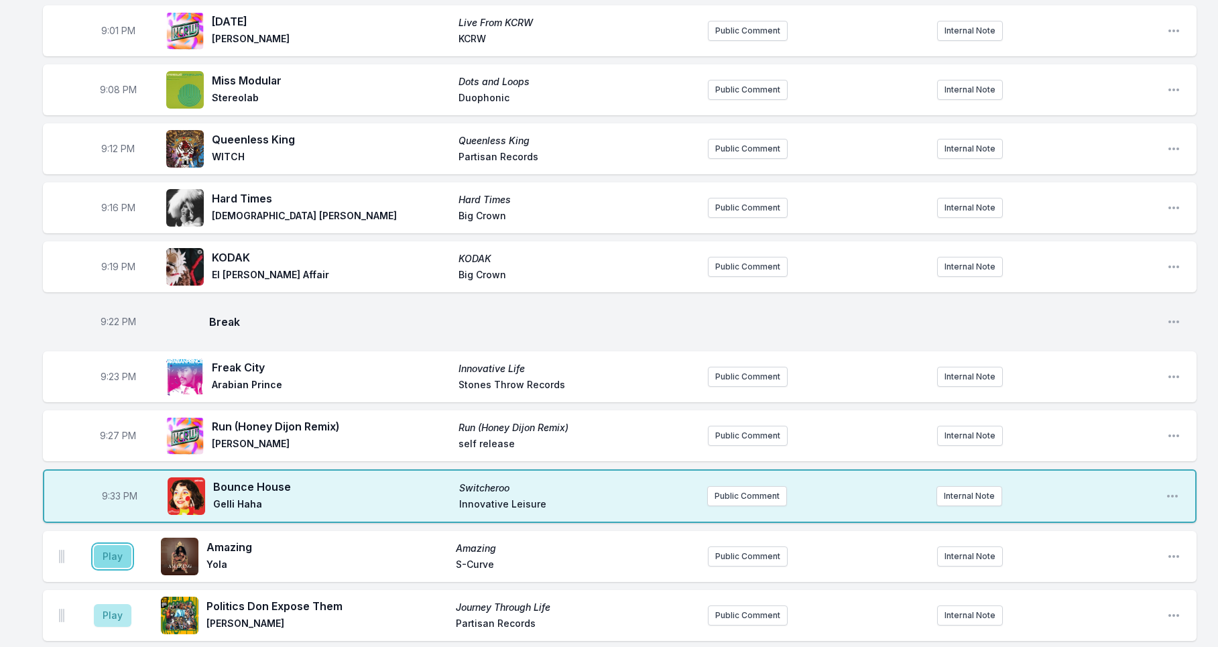
click at [115, 556] on button "Play" at bounding box center [113, 556] width 38 height 23
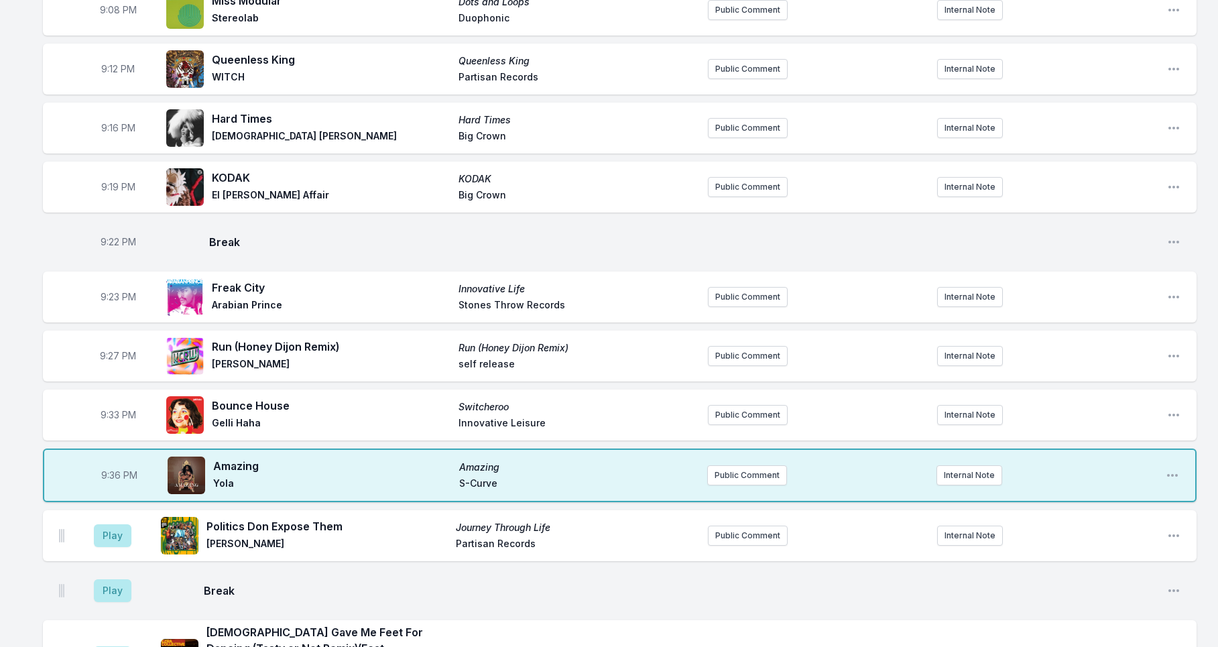
scroll to position [1464, 0]
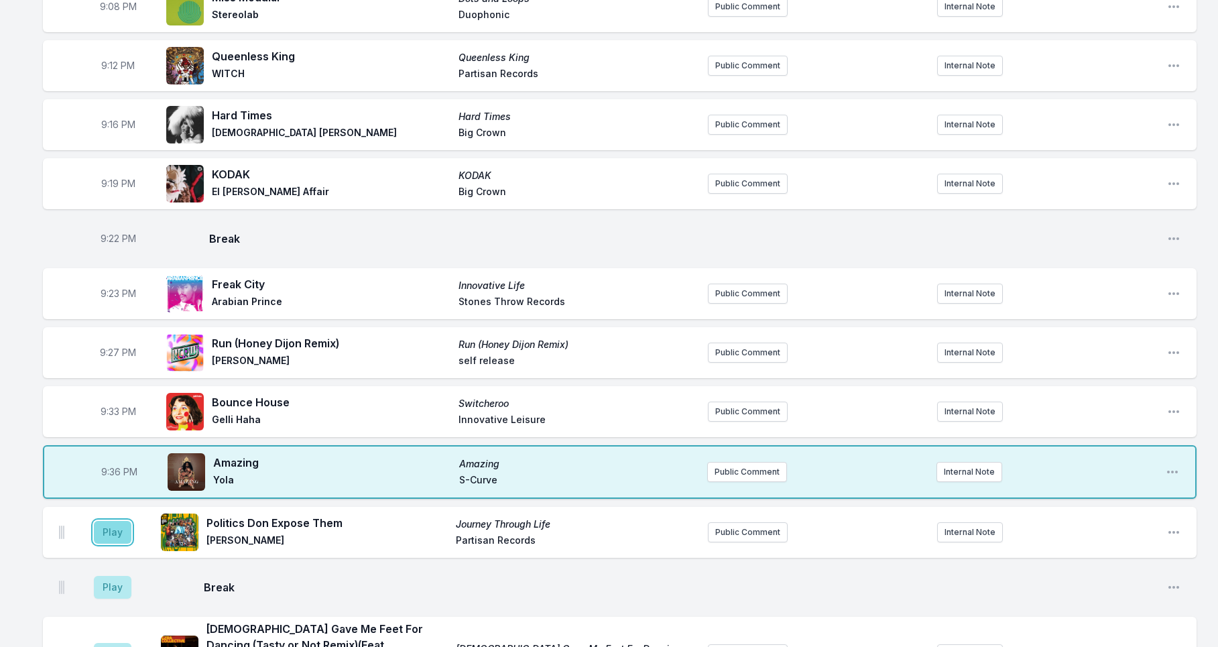
click at [119, 539] on button "Play" at bounding box center [113, 532] width 38 height 23
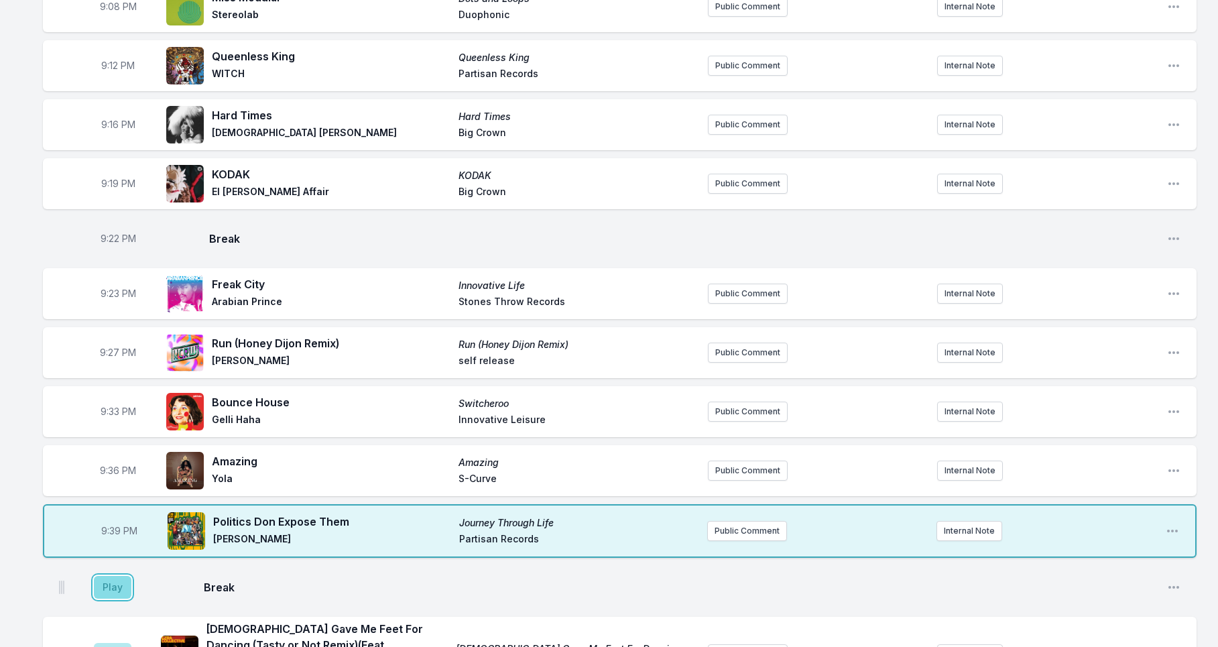
click at [125, 593] on button "Play" at bounding box center [113, 587] width 38 height 23
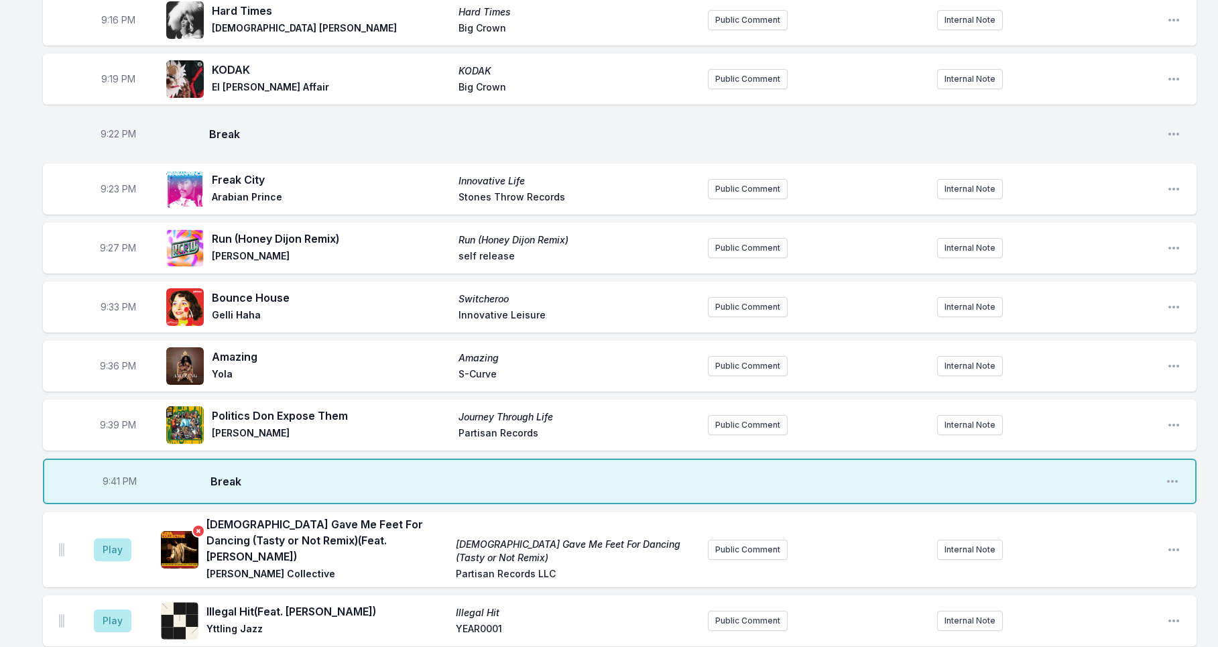
scroll to position [1570, 0]
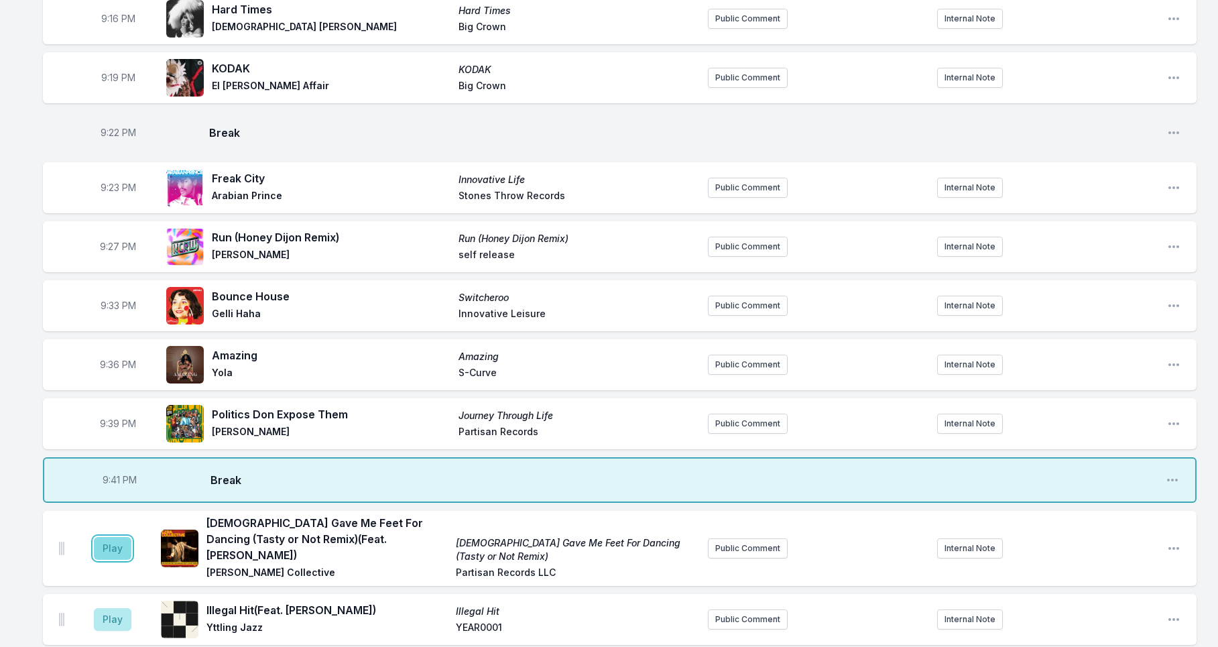
click at [124, 546] on button "Play" at bounding box center [113, 548] width 38 height 23
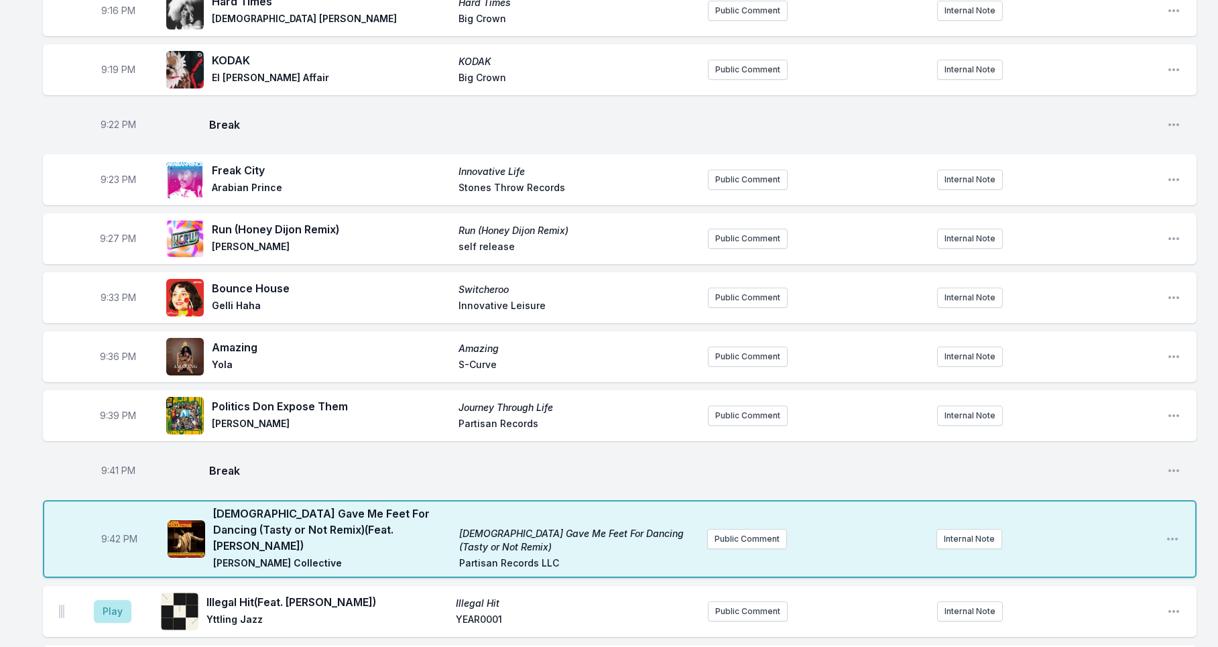
scroll to position [1590, 0]
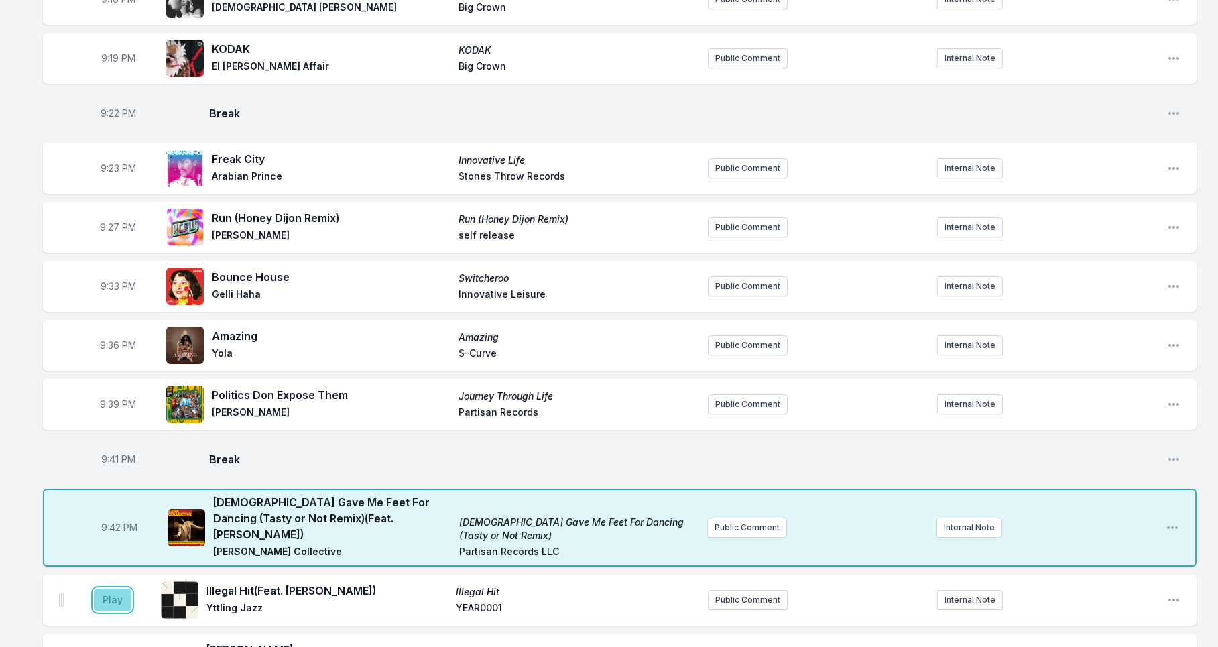
click at [113, 589] on button "Play" at bounding box center [113, 600] width 38 height 23
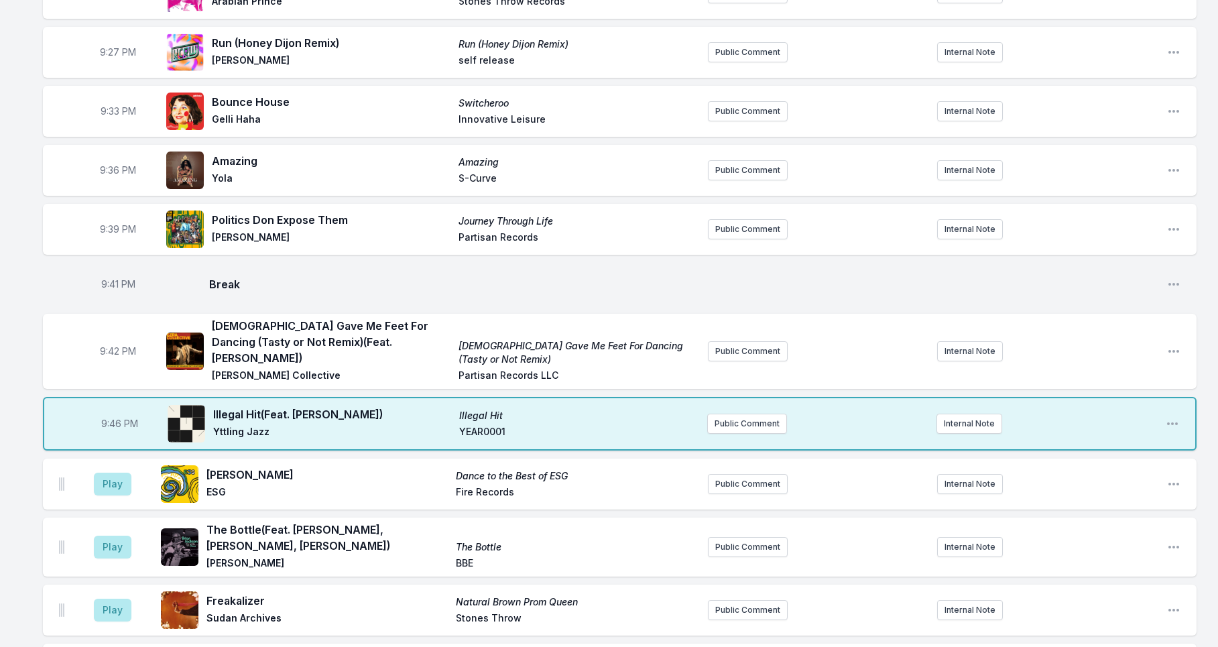
scroll to position [1777, 0]
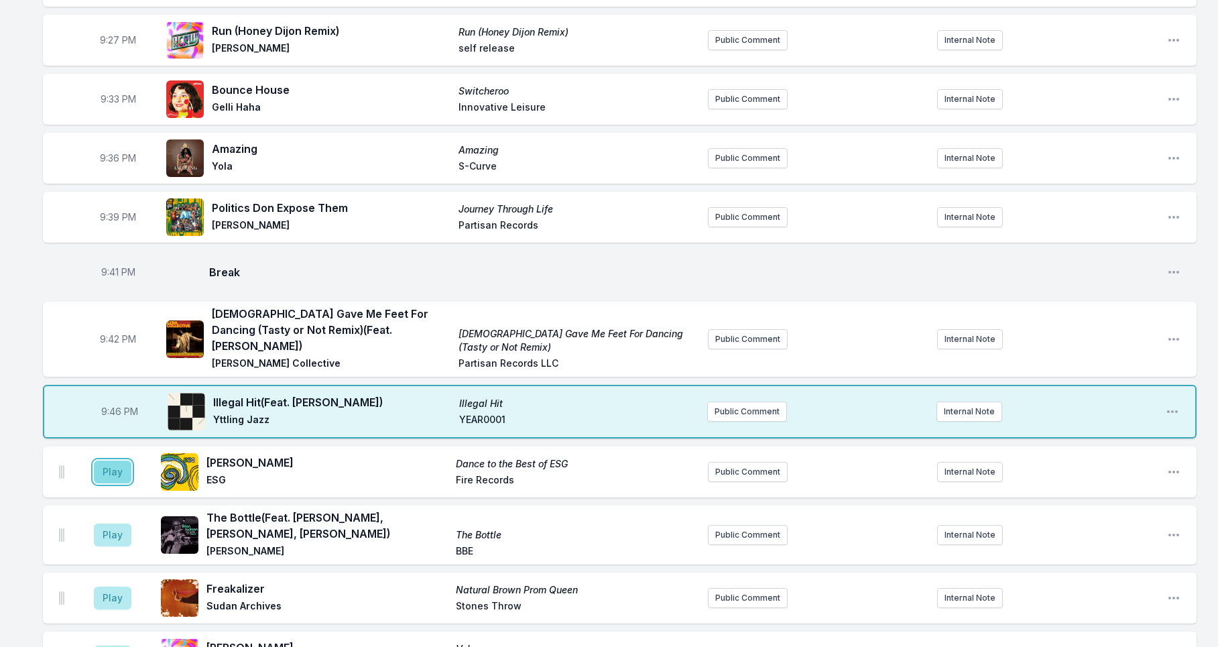
click at [123, 463] on button "Play" at bounding box center [113, 472] width 38 height 23
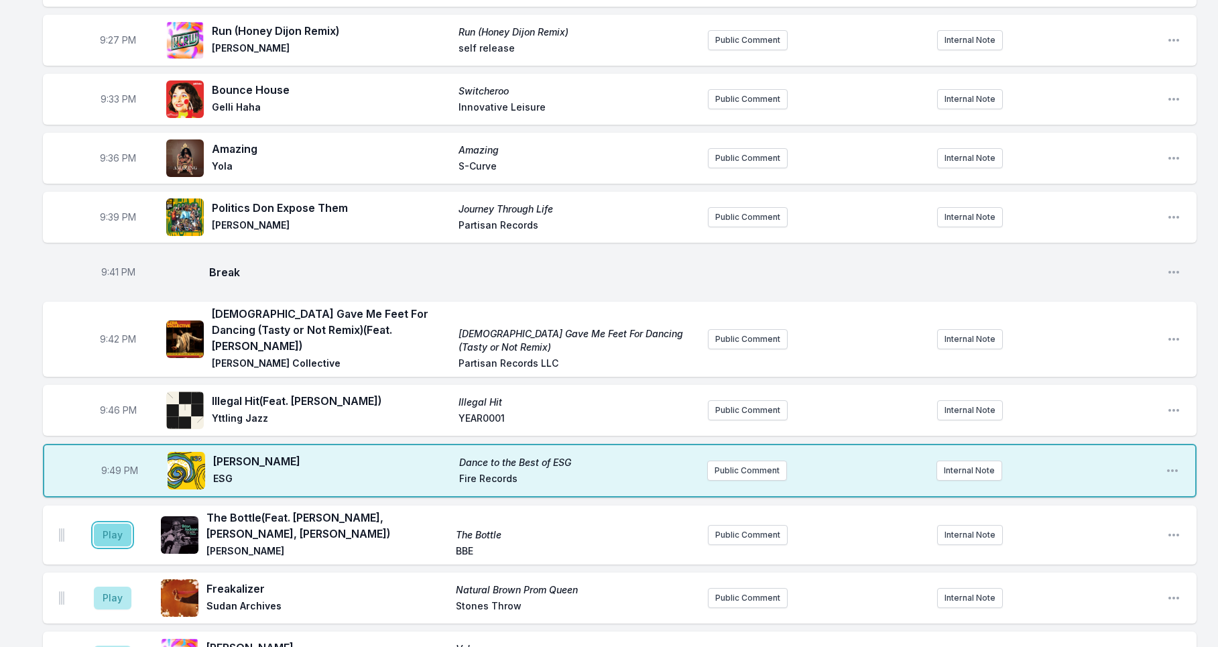
drag, startPoint x: 114, startPoint y: 528, endPoint x: 120, endPoint y: 523, distance: 8.1
click at [114, 528] on button "Play" at bounding box center [113, 535] width 38 height 23
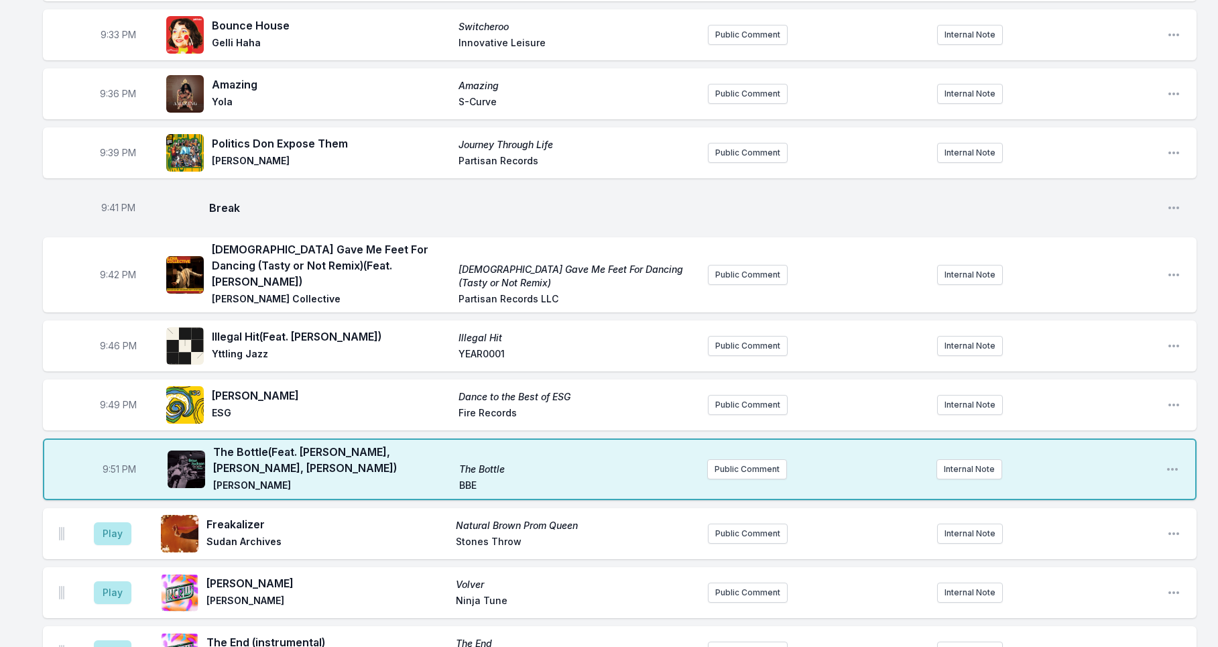
scroll to position [1854, 0]
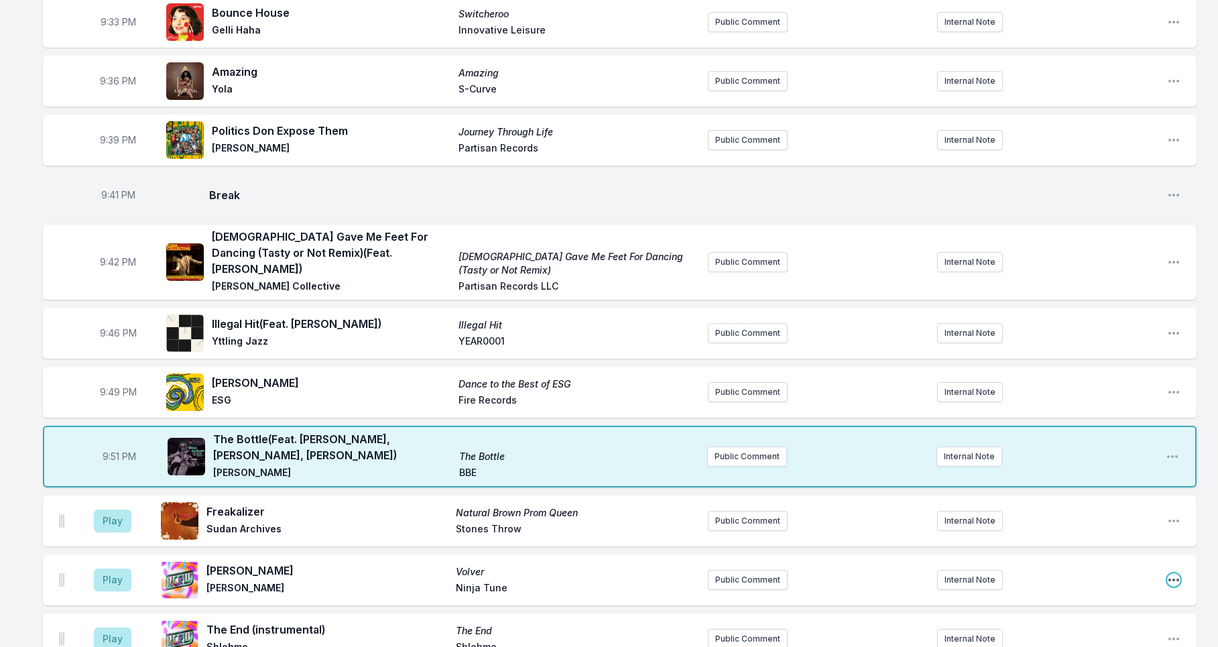
click at [1177, 579] on icon "Open playlist item options" at bounding box center [1174, 580] width 11 height 3
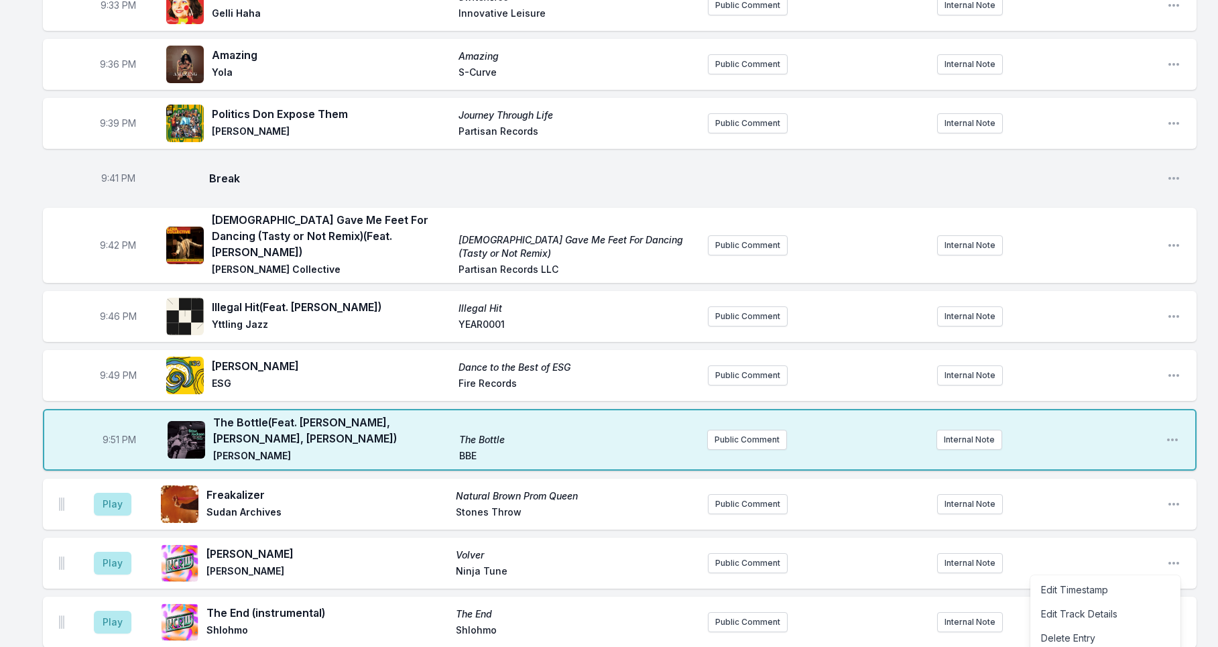
scroll to position [1879, 0]
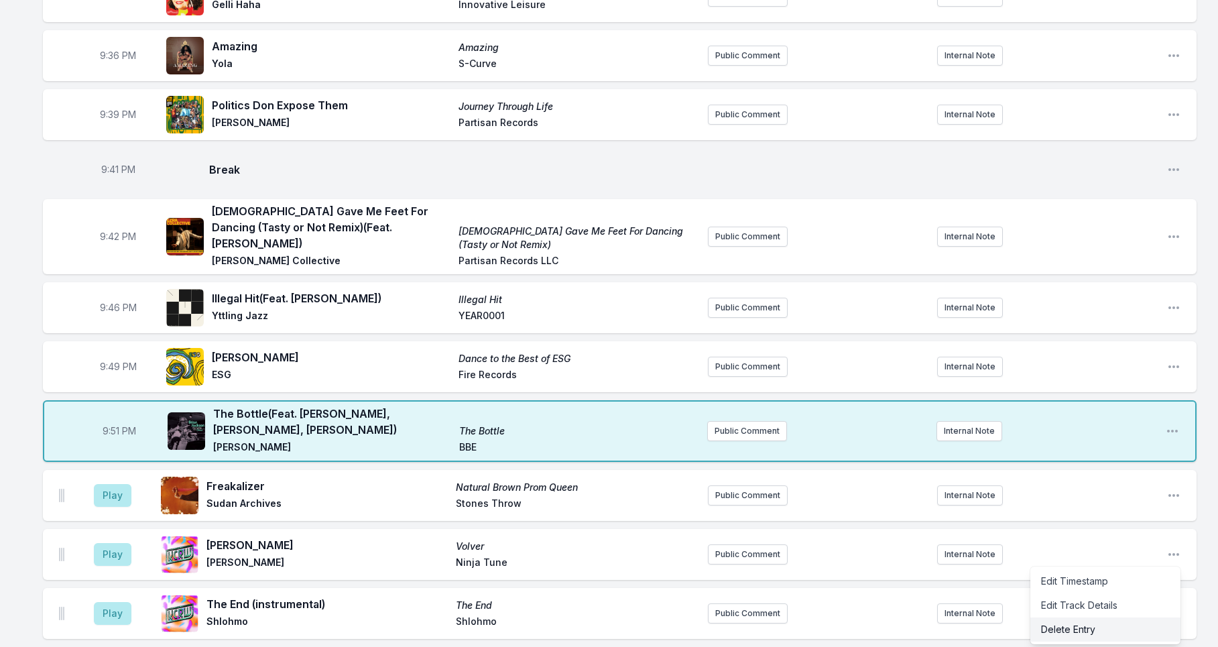
click at [1097, 617] on button "Delete Entry" at bounding box center [1105, 629] width 150 height 24
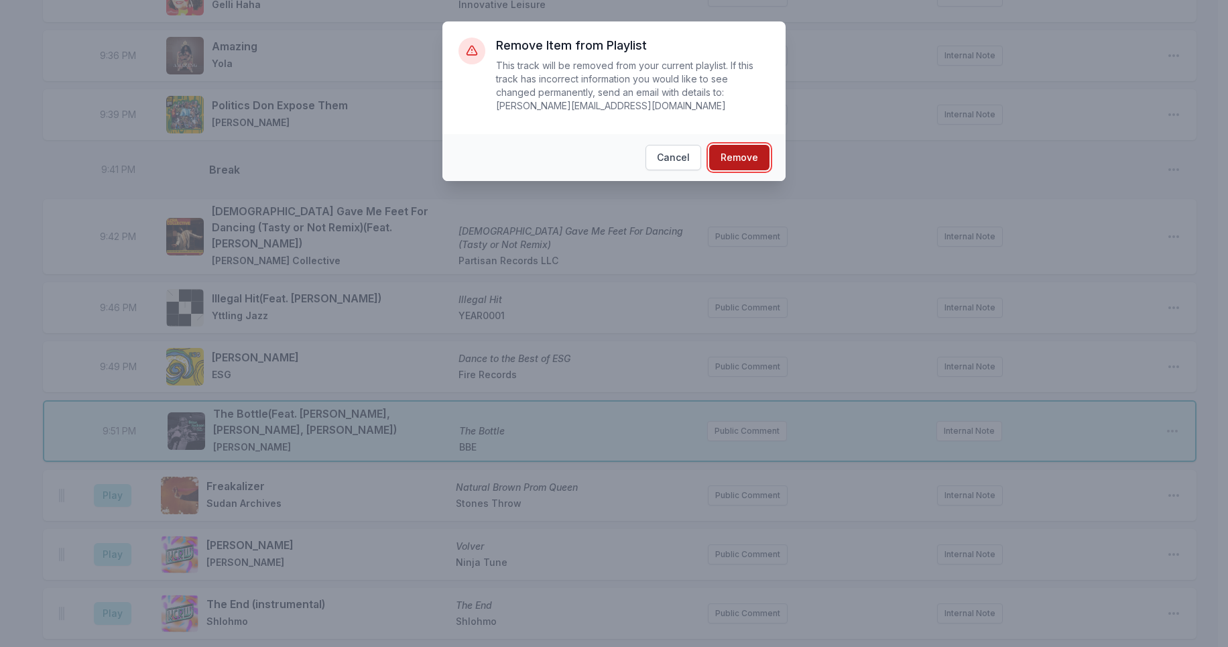
click at [745, 160] on button "Remove" at bounding box center [739, 157] width 60 height 25
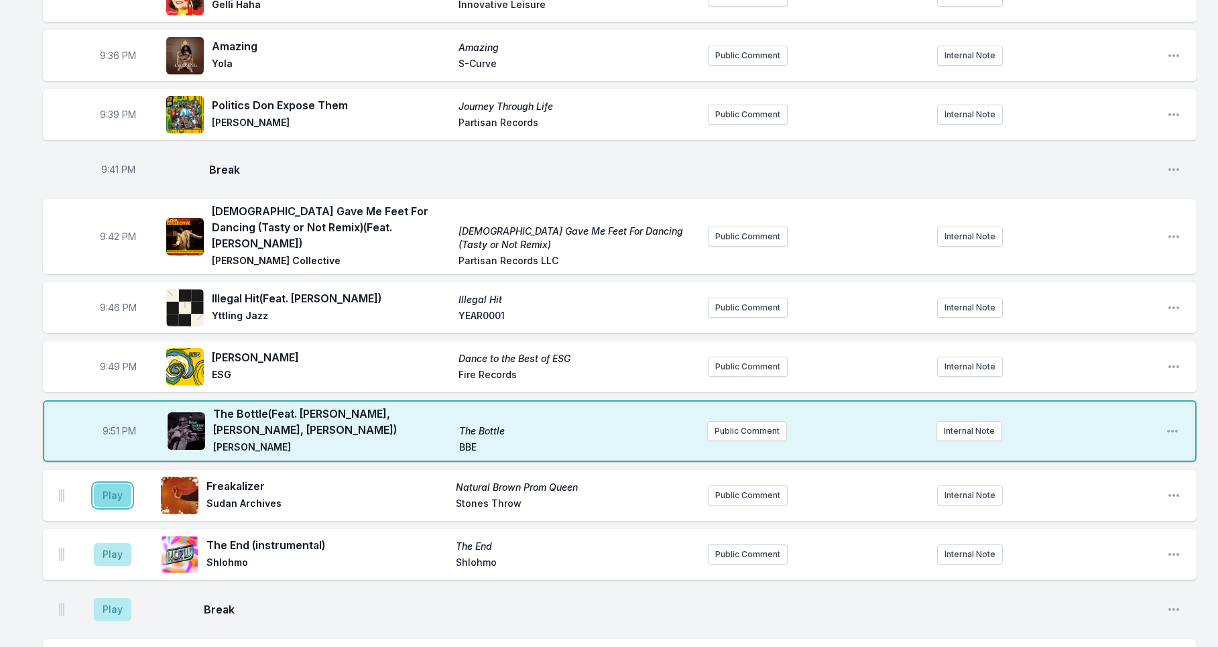
click at [111, 484] on button "Play" at bounding box center [113, 495] width 38 height 23
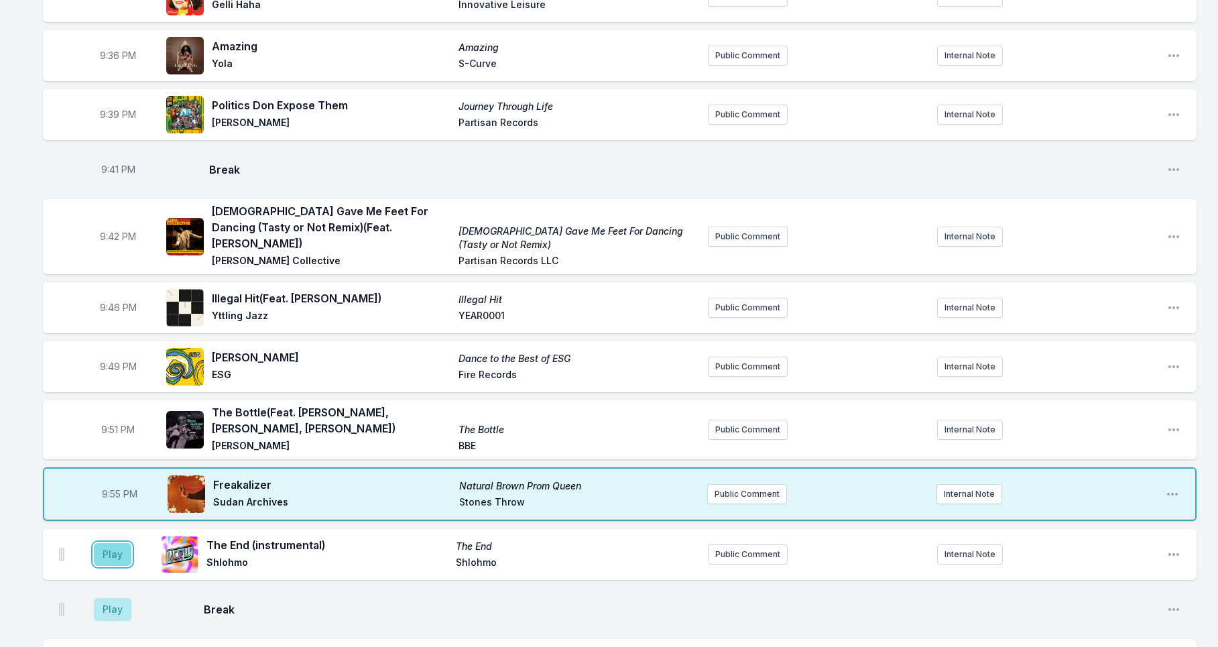
click at [114, 543] on button "Play" at bounding box center [113, 554] width 38 height 23
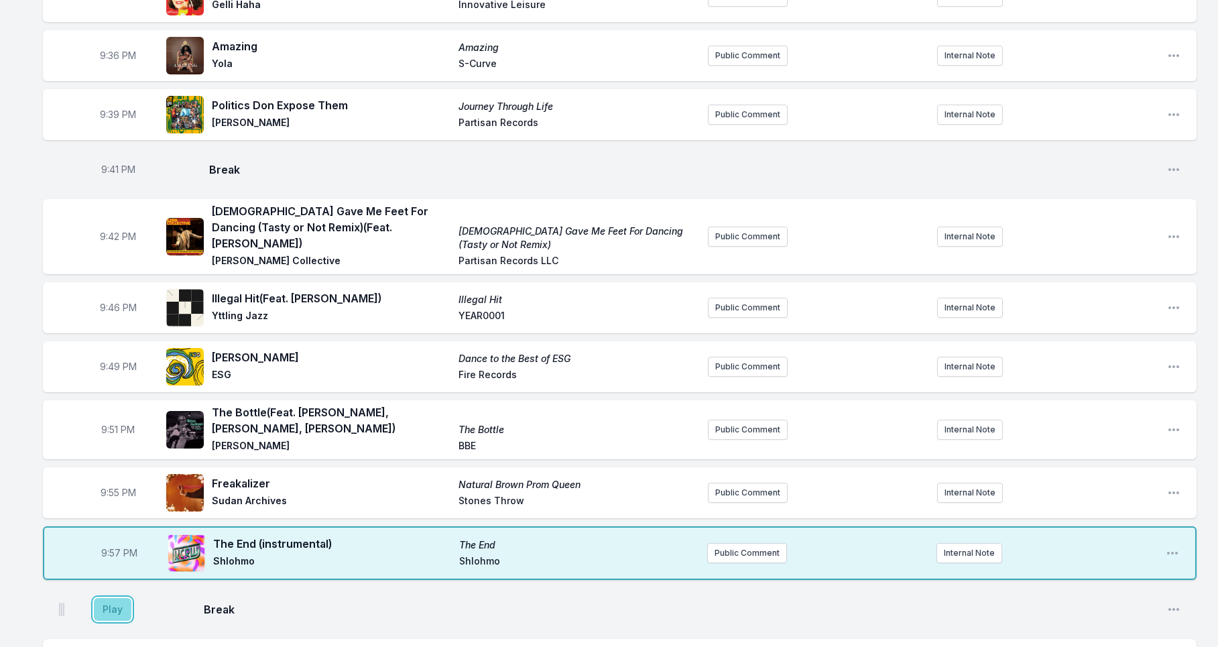
click at [117, 598] on button "Play" at bounding box center [113, 609] width 38 height 23
